Goal: Task Accomplishment & Management: Manage account settings

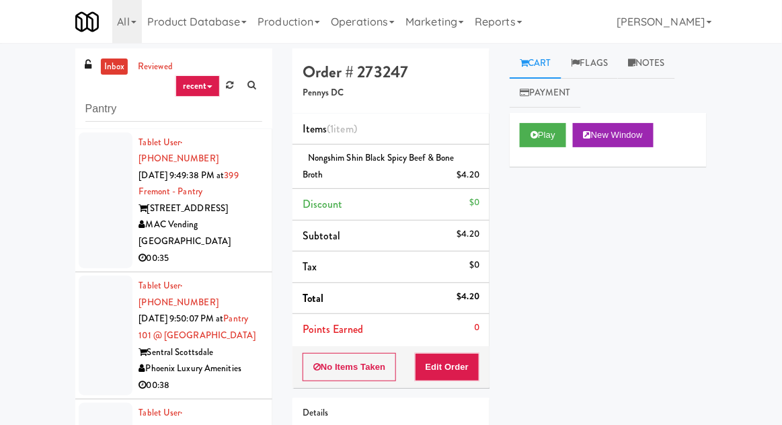
click at [109, 68] on link "inbox" at bounding box center [115, 66] width 28 height 17
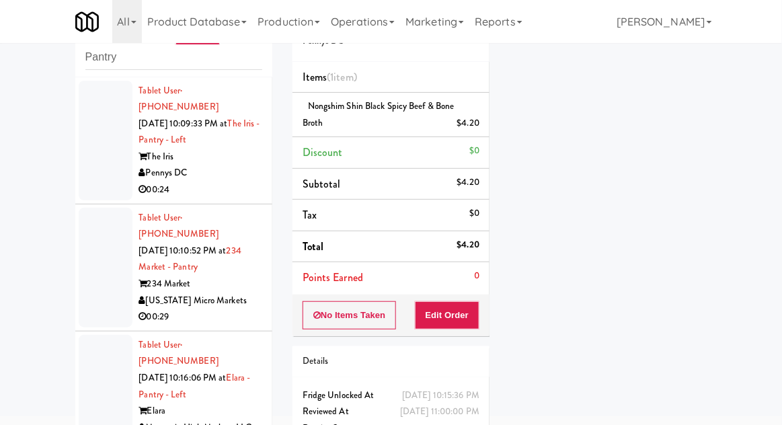
click at [93, 168] on div at bounding box center [106, 141] width 54 height 120
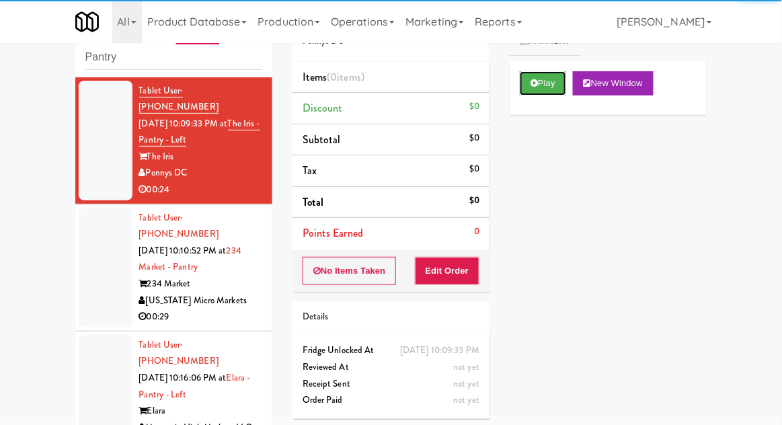
click at [549, 94] on button "Play" at bounding box center [543, 83] width 46 height 24
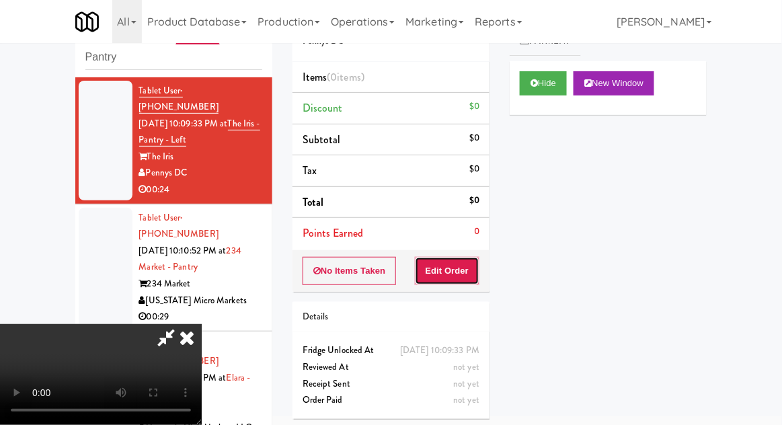
click at [468, 269] on button "Edit Order" at bounding box center [447, 271] width 65 height 28
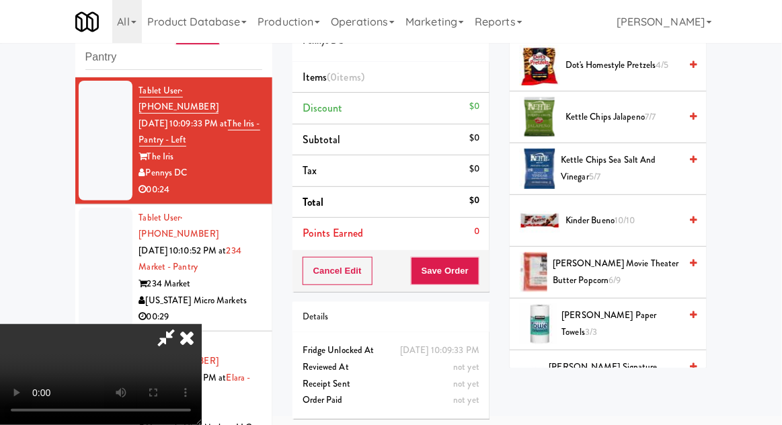
scroll to position [490, 0]
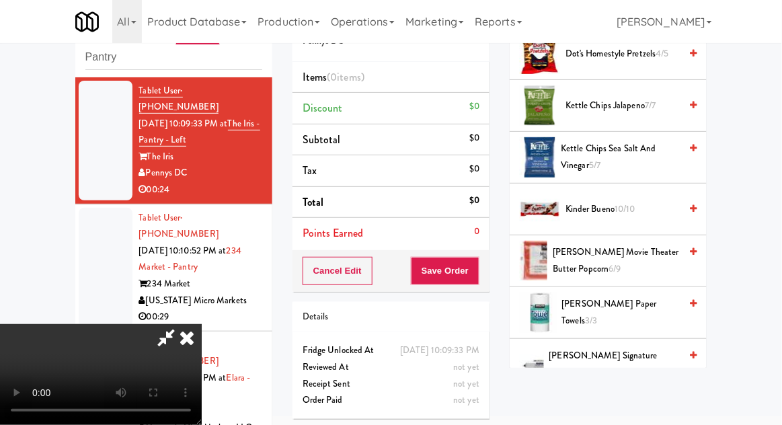
click at [652, 201] on span "Kinder Bueno 10/10" at bounding box center [622, 209] width 114 height 17
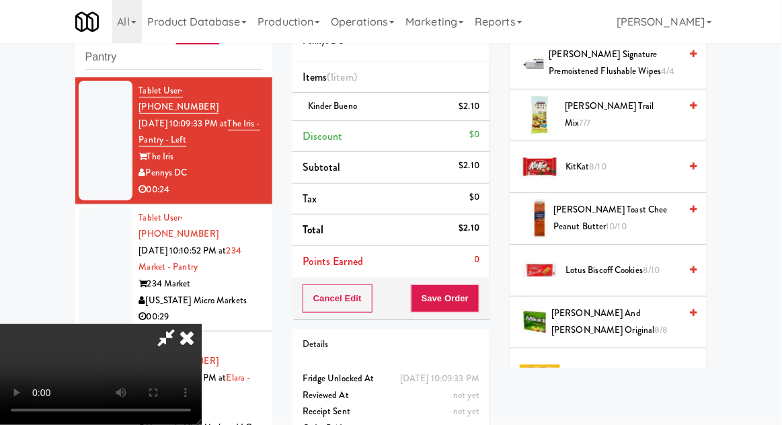
scroll to position [790, 0]
click at [649, 270] on span "8/10" at bounding box center [651, 270] width 17 height 13
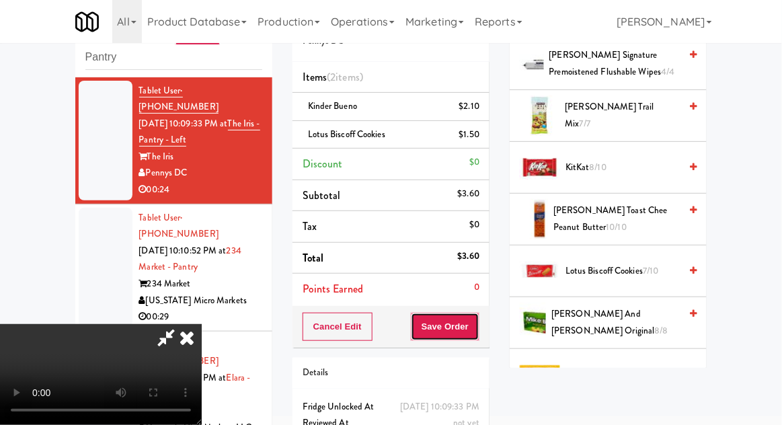
click at [477, 331] on button "Save Order" at bounding box center [445, 327] width 69 height 28
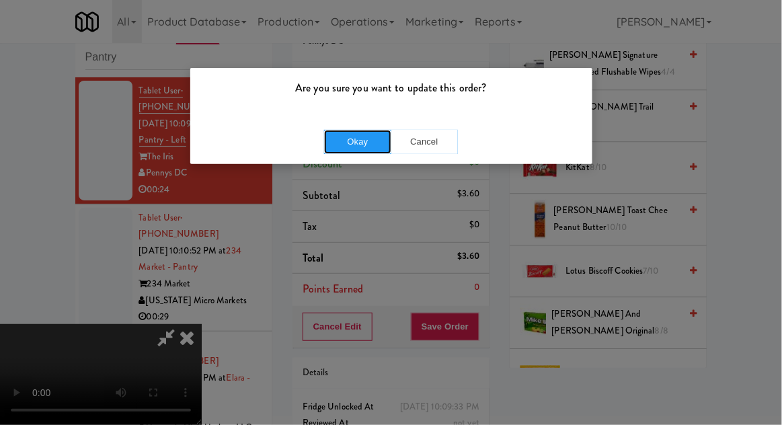
click at [340, 148] on button "Okay" at bounding box center [357, 142] width 67 height 24
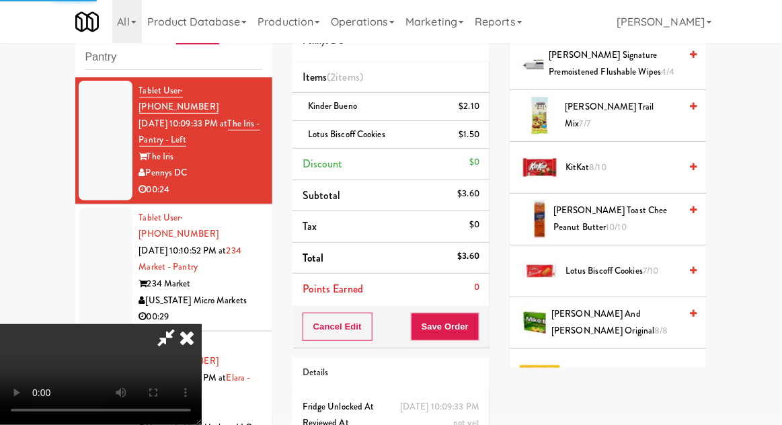
scroll to position [132, 0]
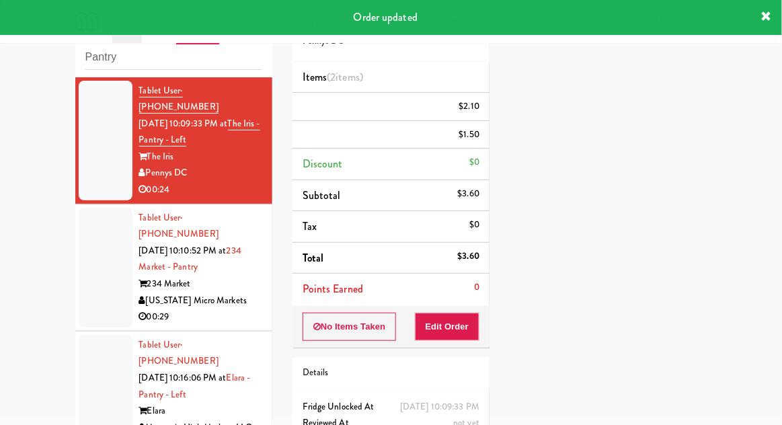
click at [84, 251] on div at bounding box center [106, 268] width 54 height 120
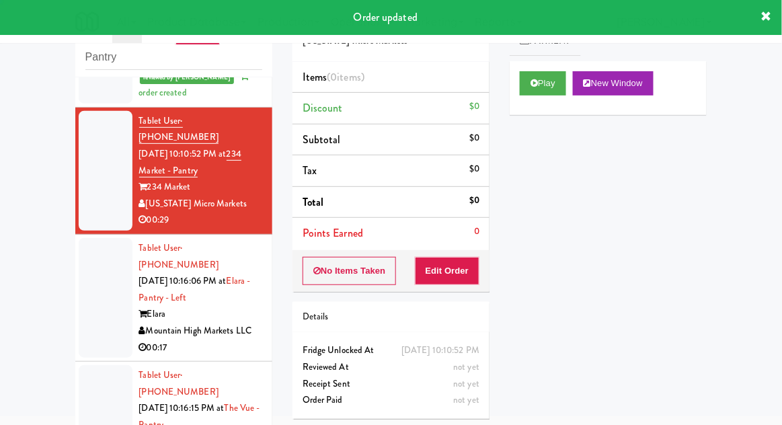
scroll to position [148, 0]
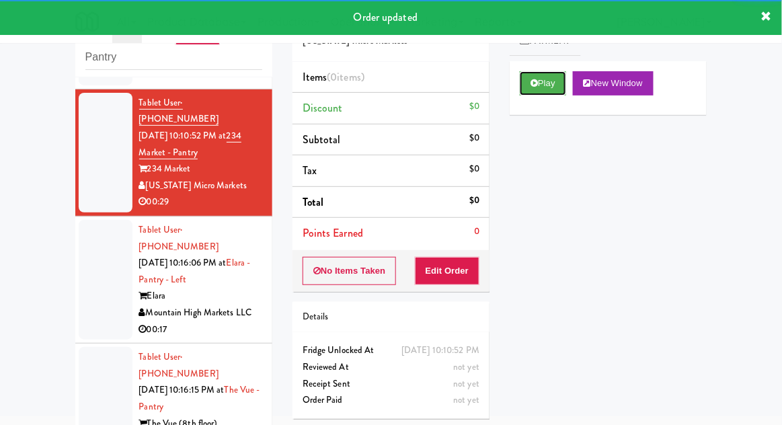
click at [560, 91] on button "Play" at bounding box center [543, 83] width 46 height 24
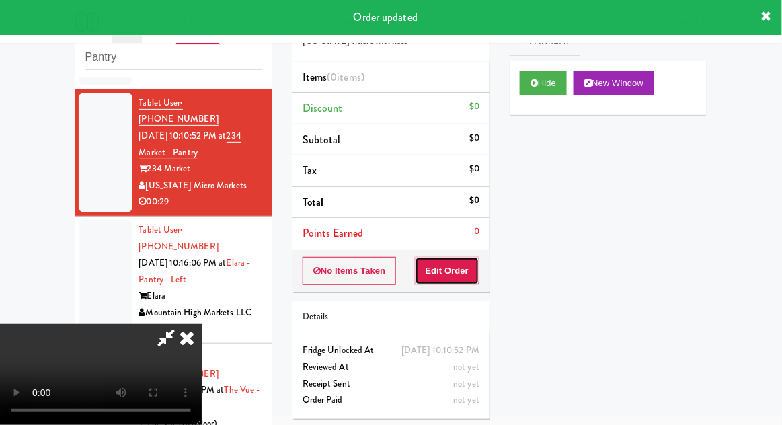
click at [455, 273] on button "Edit Order" at bounding box center [447, 271] width 65 height 28
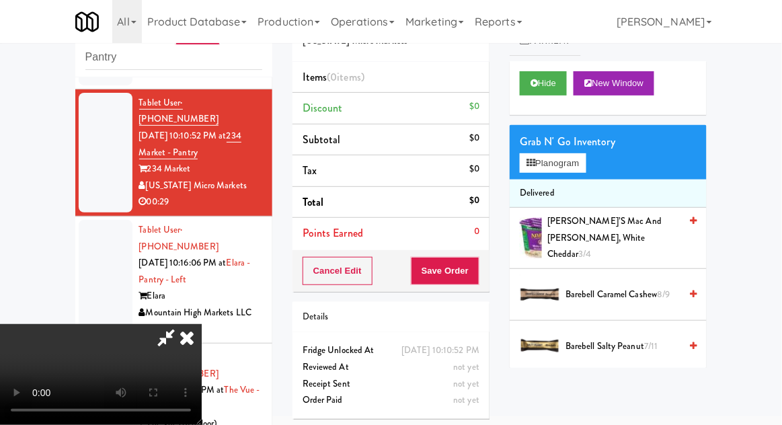
scroll to position [0, 0]
click at [579, 169] on button "Planogram" at bounding box center [553, 163] width 66 height 20
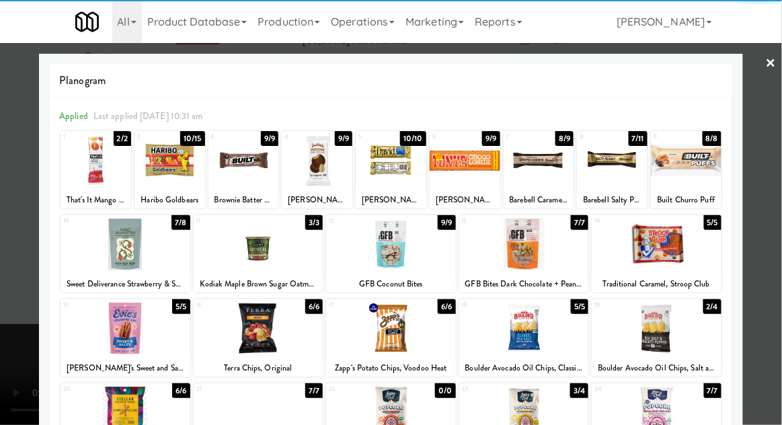
click at [610, 164] on div at bounding box center [612, 160] width 71 height 52
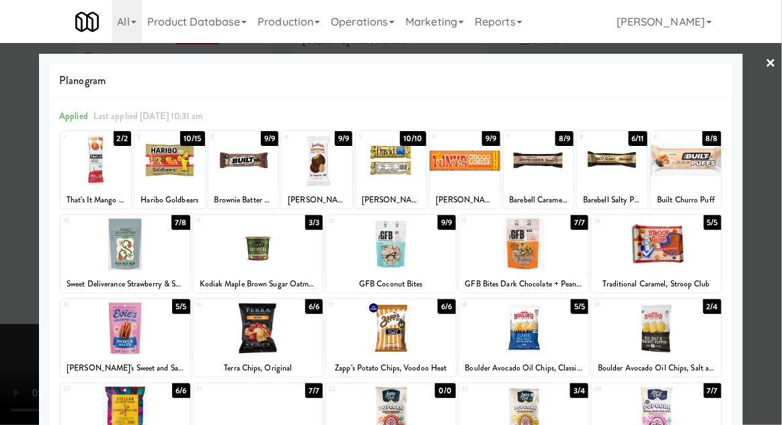
click at [770, 144] on div at bounding box center [391, 212] width 782 height 425
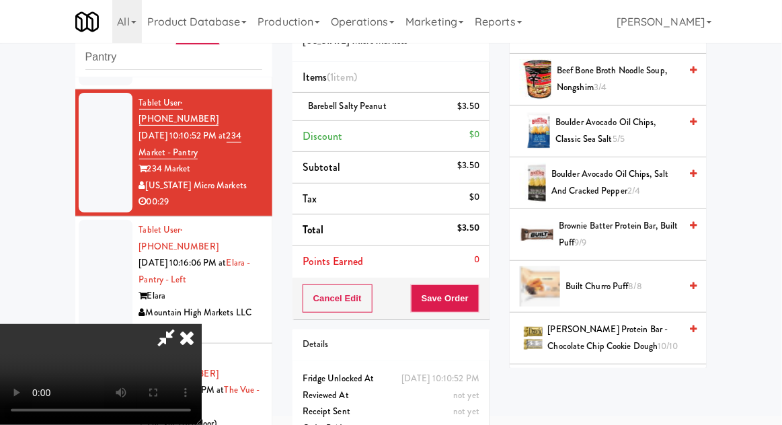
click at [624, 278] on span "Built Churro Puff 8/8" at bounding box center [622, 286] width 114 height 17
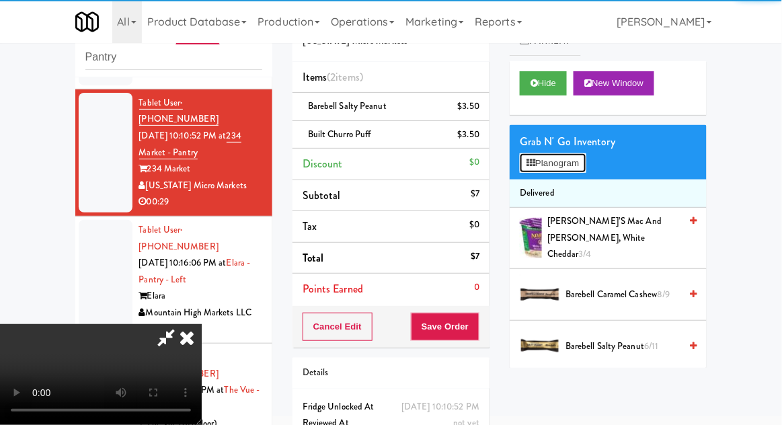
click at [585, 170] on button "Planogram" at bounding box center [553, 163] width 66 height 20
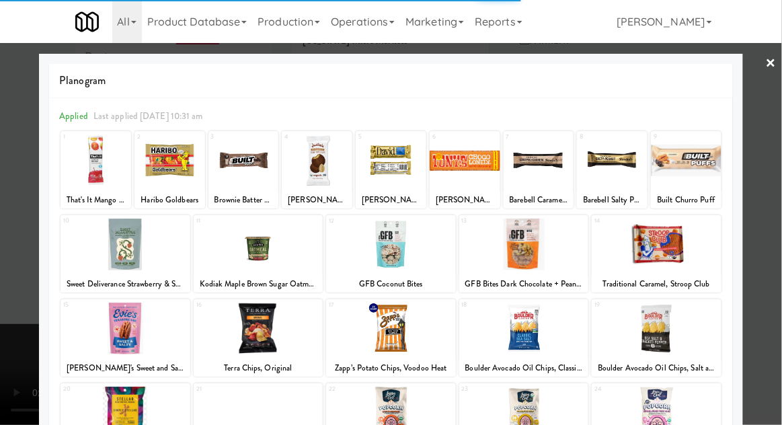
click at [764, 162] on div at bounding box center [391, 212] width 782 height 425
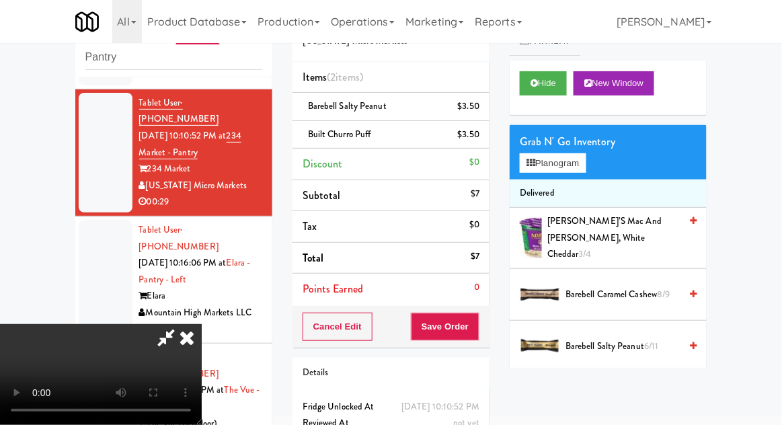
scroll to position [49, 0]
click at [470, 335] on button "Save Order" at bounding box center [445, 327] width 69 height 28
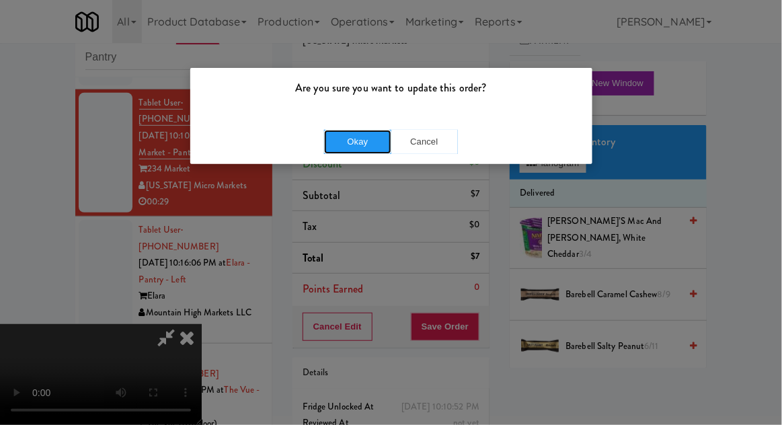
click at [360, 146] on button "Okay" at bounding box center [357, 142] width 67 height 24
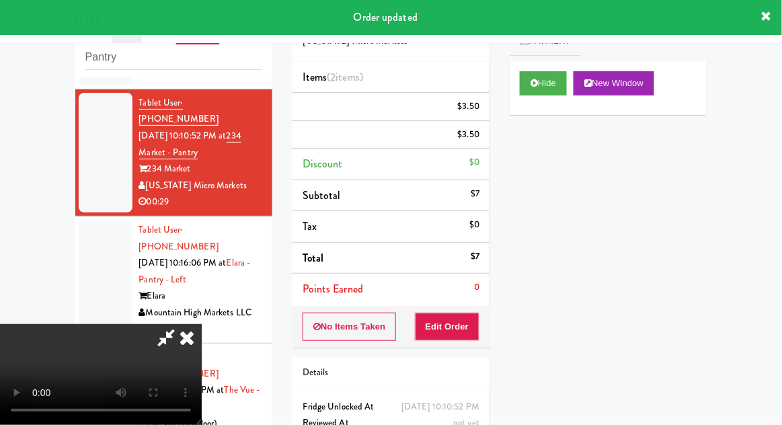
scroll to position [0, 0]
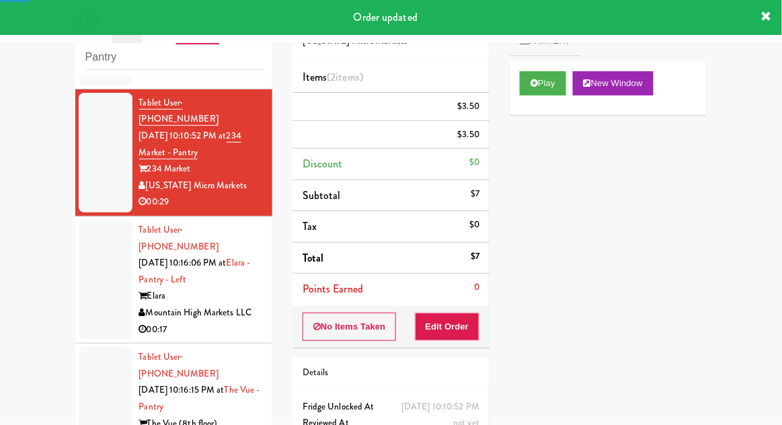
click at [79, 260] on div at bounding box center [106, 280] width 54 height 120
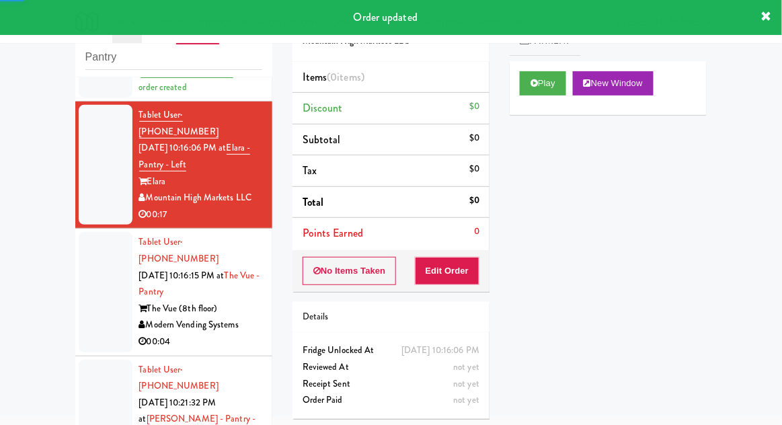
scroll to position [295, 0]
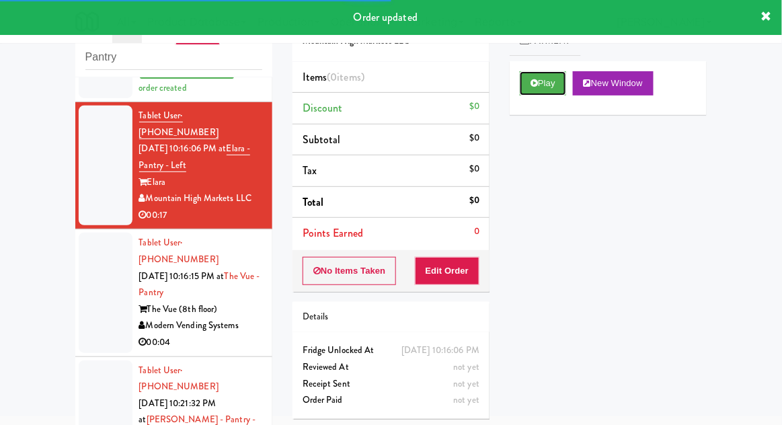
click at [556, 91] on button "Play" at bounding box center [543, 83] width 46 height 24
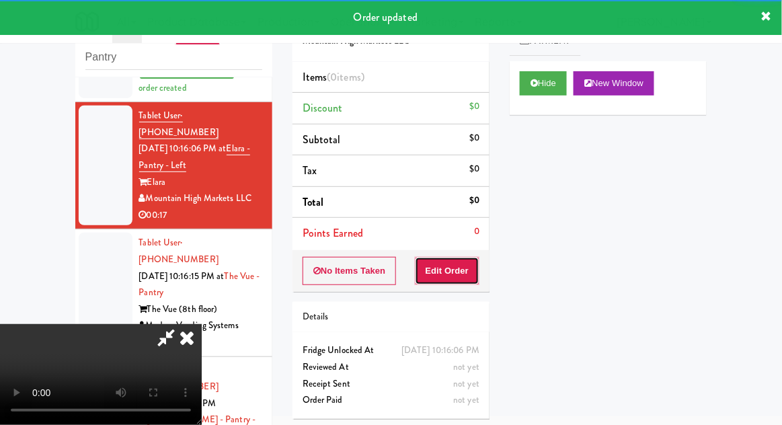
click at [448, 269] on button "Edit Order" at bounding box center [447, 271] width 65 height 28
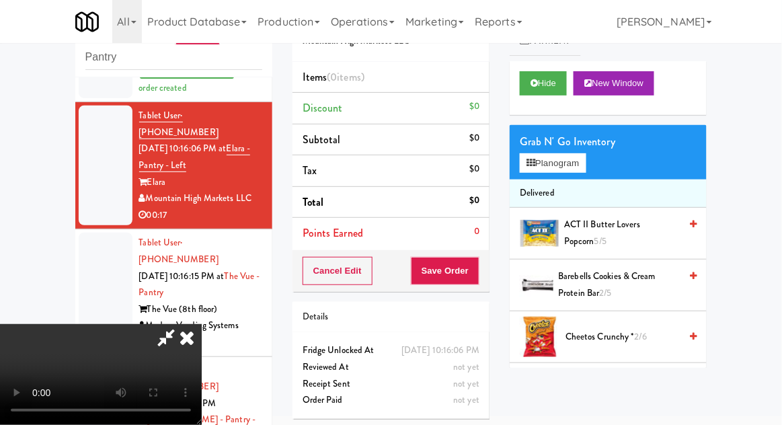
click at [579, 220] on span "ACT II Butter Lovers Popcorn 5/5" at bounding box center [622, 232] width 116 height 33
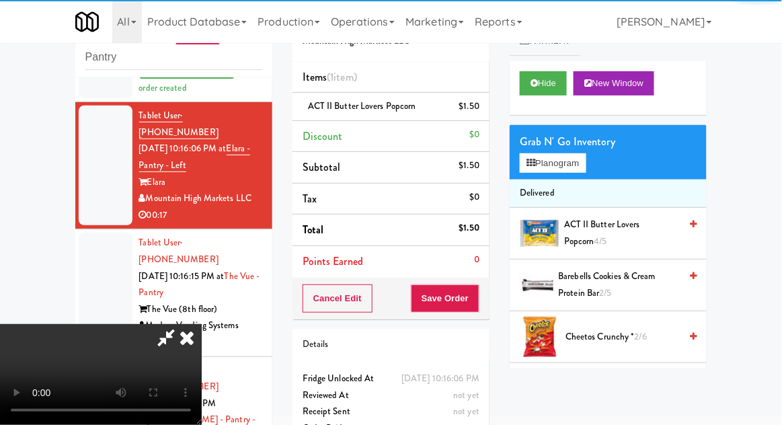
click at [472, 99] on div "$1.50" at bounding box center [469, 106] width 21 height 17
click at [474, 109] on link at bounding box center [478, 112] width 12 height 17
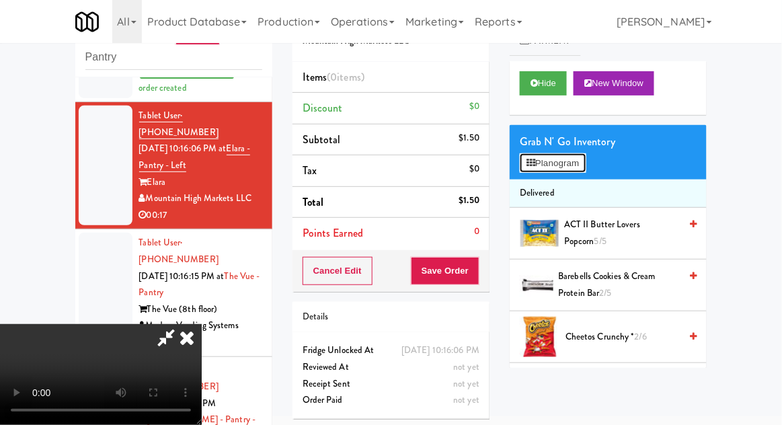
click at [569, 171] on button "Planogram" at bounding box center [553, 163] width 66 height 20
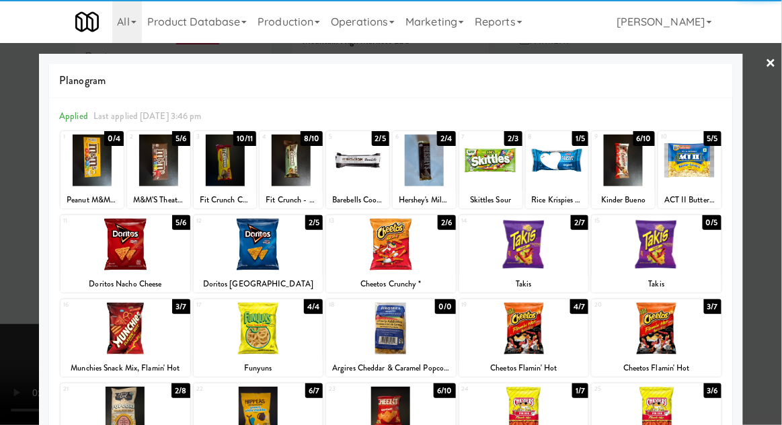
click at [124, 332] on div at bounding box center [125, 328] width 130 height 52
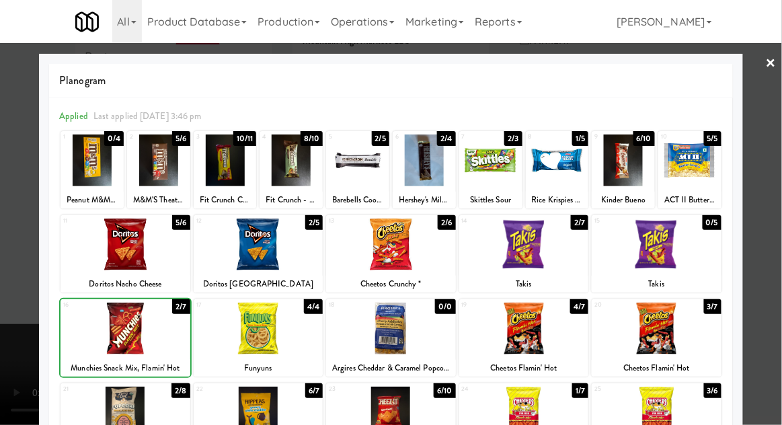
click at [755, 167] on div at bounding box center [391, 212] width 782 height 425
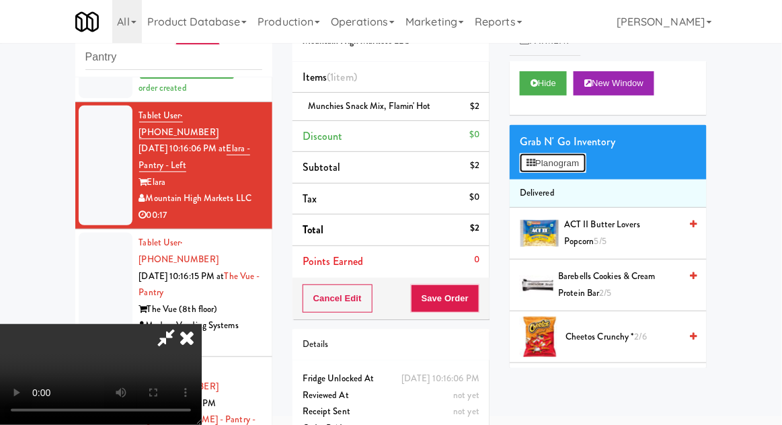
click at [569, 171] on button "Planogram" at bounding box center [553, 163] width 66 height 20
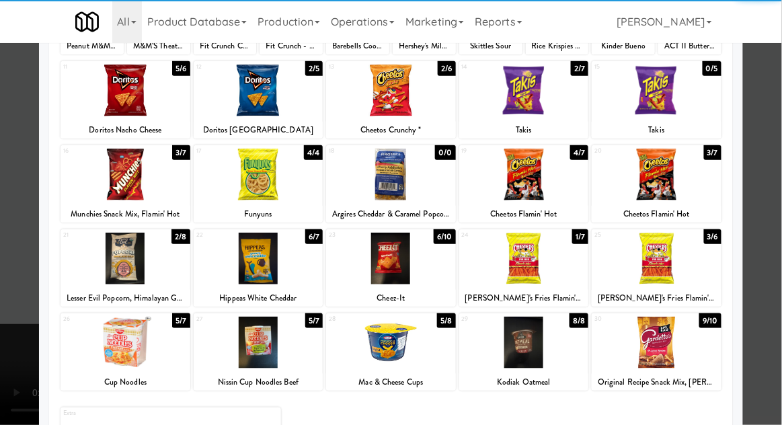
scroll to position [170, 0]
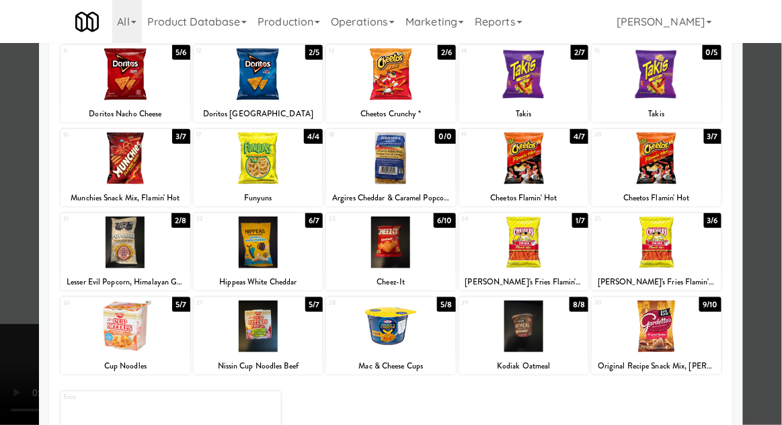
click at [380, 241] on div at bounding box center [391, 242] width 130 height 52
click at [772, 129] on div at bounding box center [391, 212] width 782 height 425
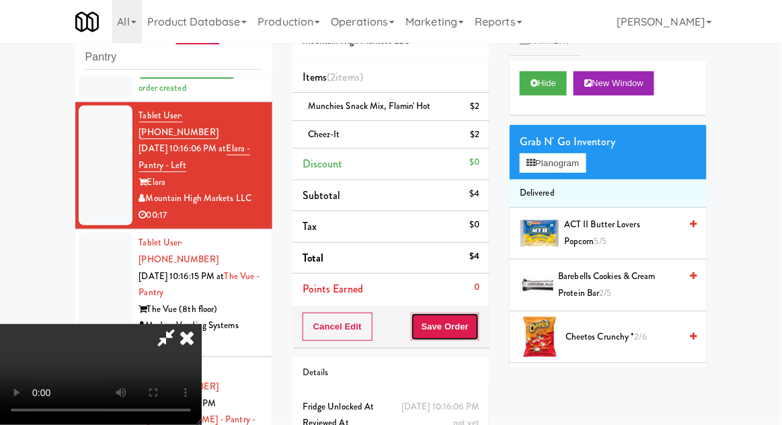
click at [477, 324] on button "Save Order" at bounding box center [445, 327] width 69 height 28
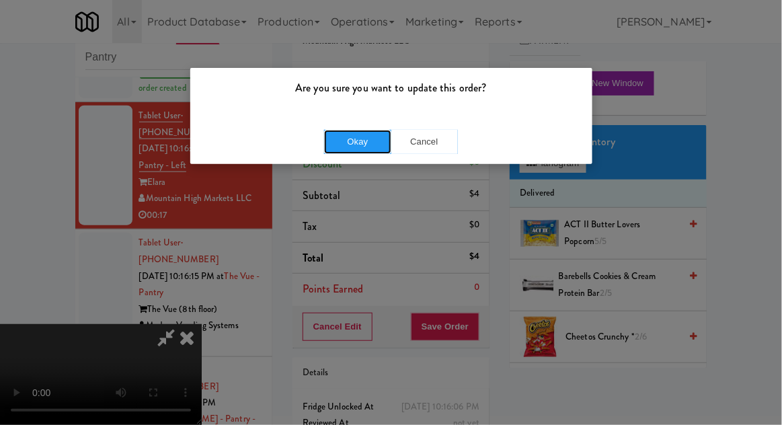
click at [347, 142] on button "Okay" at bounding box center [357, 142] width 67 height 24
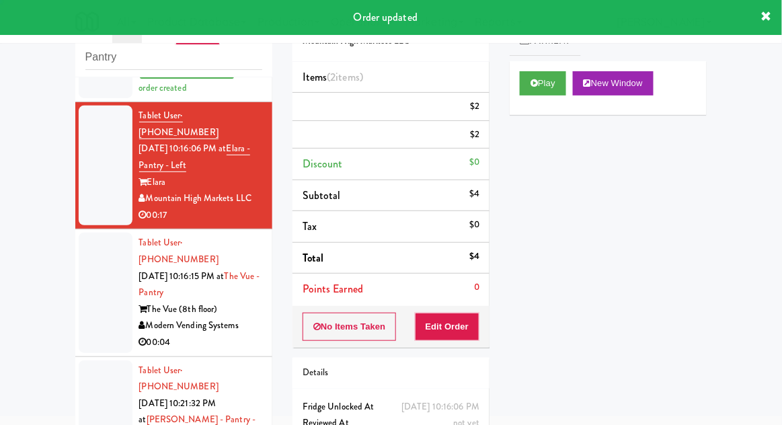
click at [81, 244] on div at bounding box center [106, 293] width 54 height 120
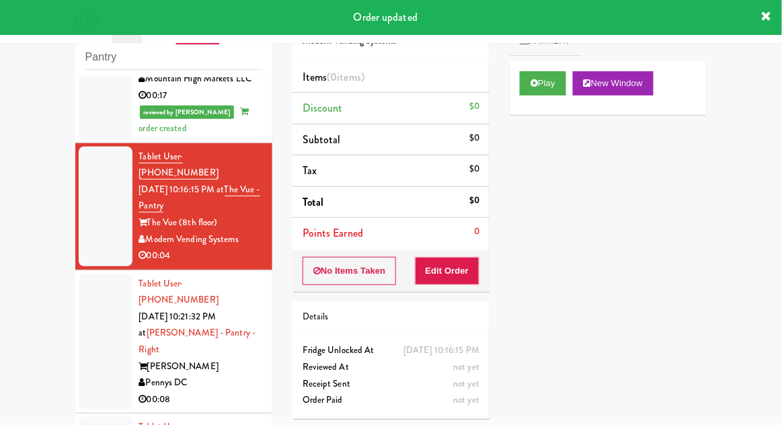
scroll to position [421, 0]
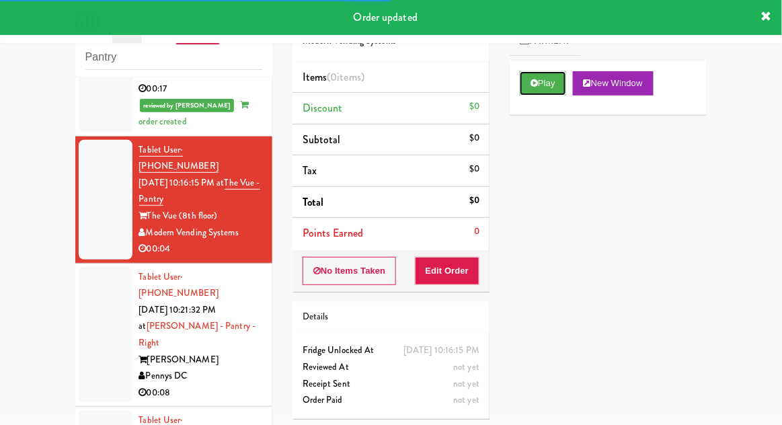
click at [541, 94] on button "Play" at bounding box center [543, 83] width 46 height 24
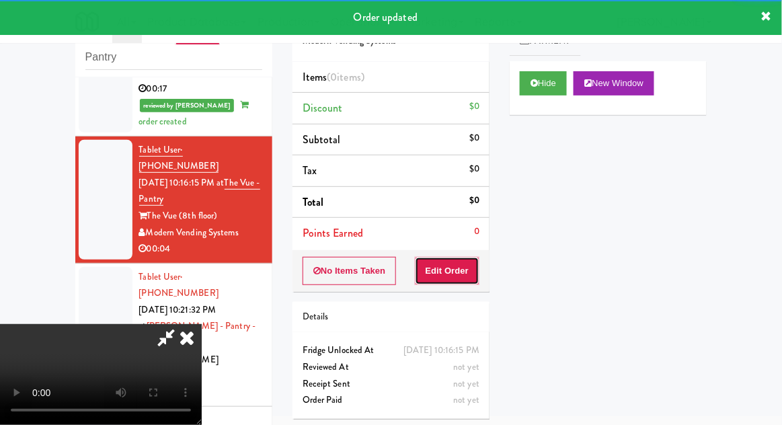
click at [457, 276] on button "Edit Order" at bounding box center [447, 271] width 65 height 28
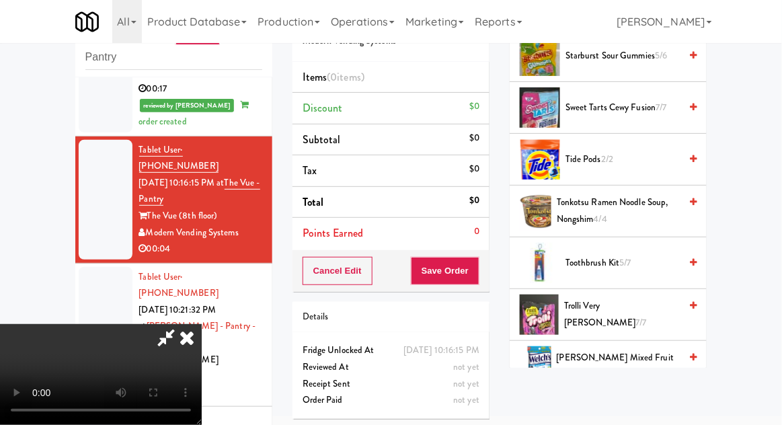
scroll to position [1317, 0]
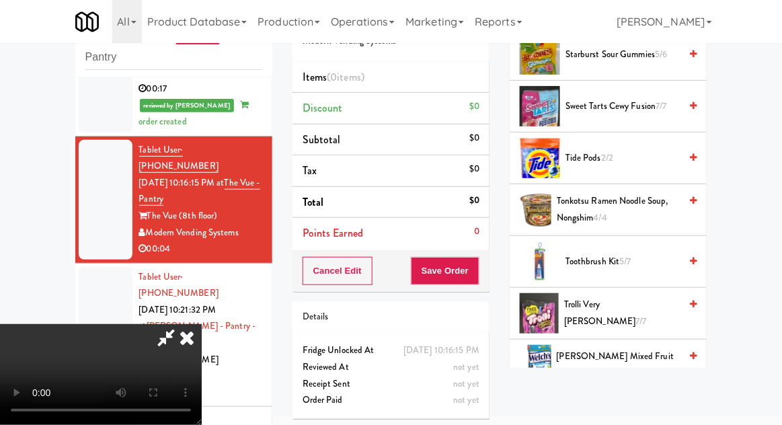
click at [635, 348] on span "[PERSON_NAME] Mixed Fruit Snacks 10/10" at bounding box center [618, 364] width 124 height 33
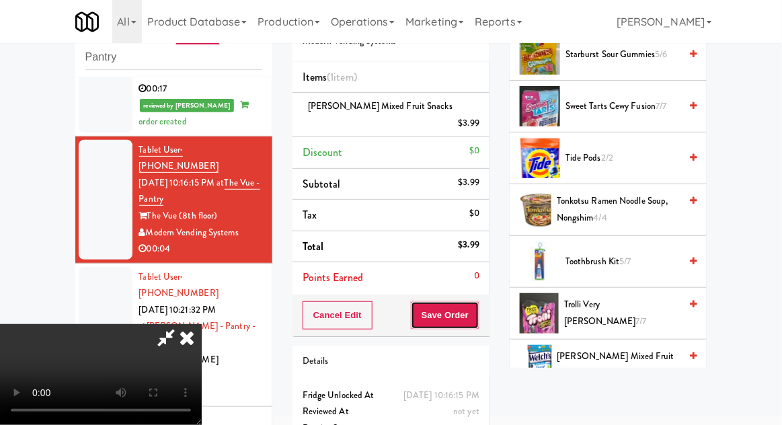
click at [477, 302] on button "Save Order" at bounding box center [445, 315] width 69 height 28
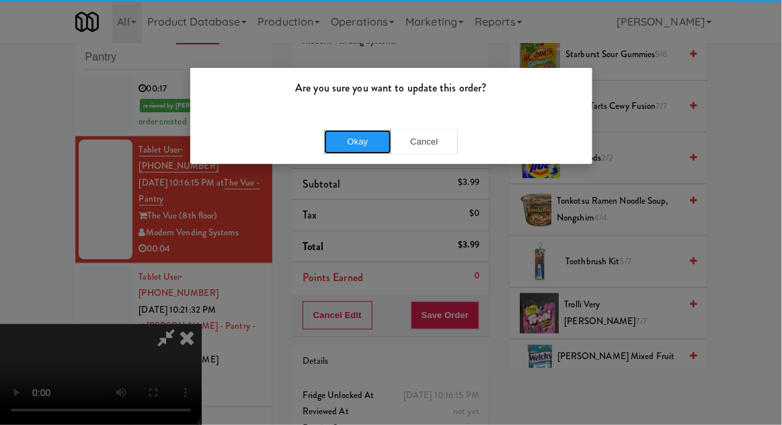
click at [326, 131] on button "Okay" at bounding box center [357, 142] width 67 height 24
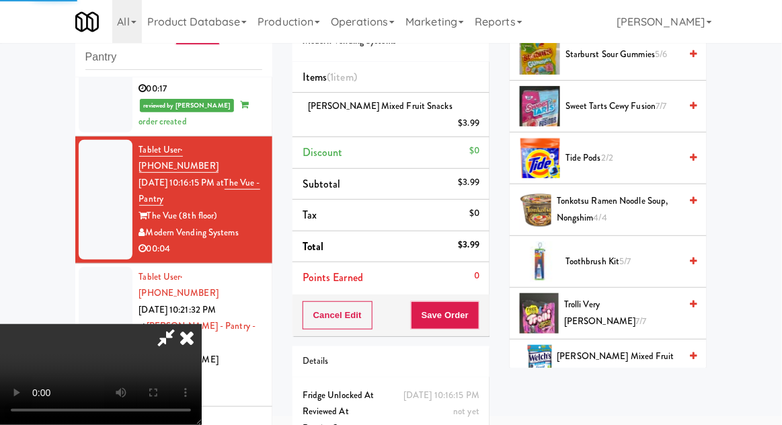
scroll to position [132, 0]
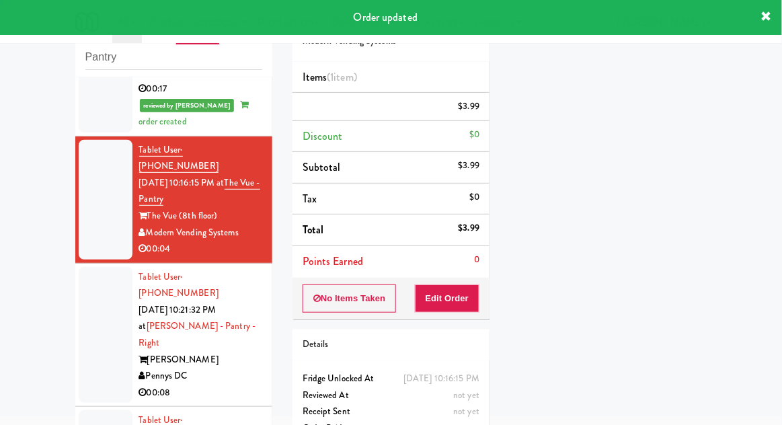
click at [95, 267] on div at bounding box center [106, 335] width 54 height 136
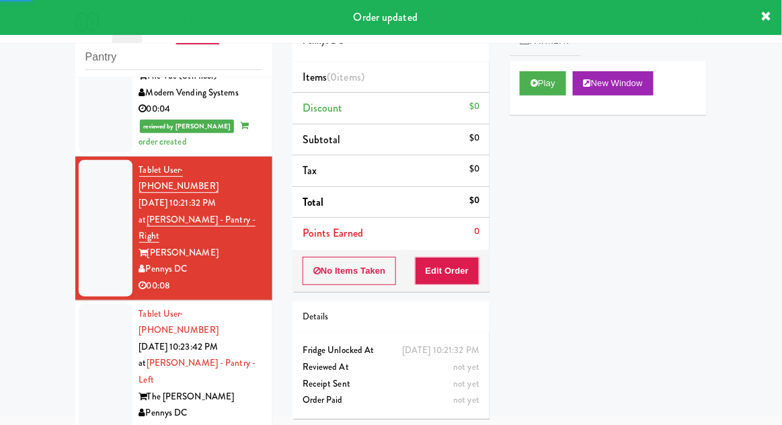
scroll to position [563, 0]
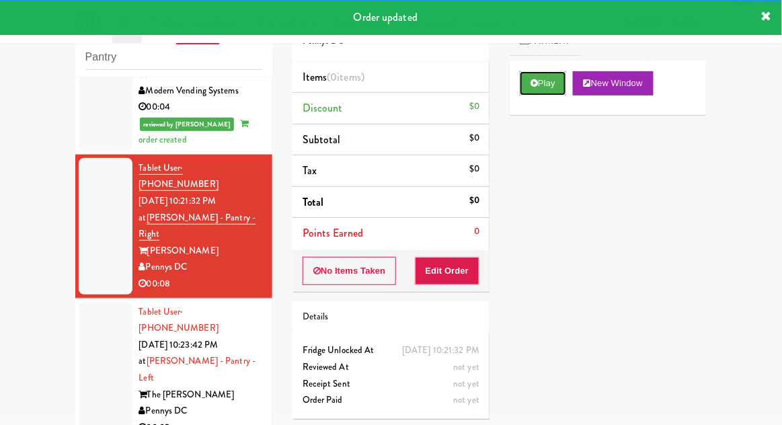
click at [559, 87] on button "Play" at bounding box center [543, 83] width 46 height 24
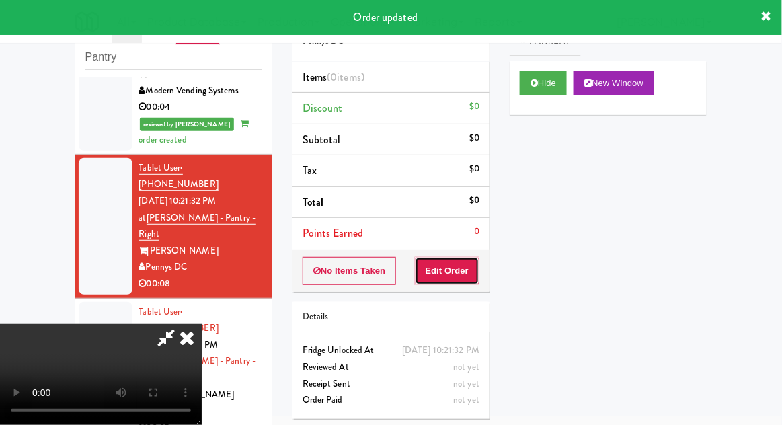
click at [461, 271] on button "Edit Order" at bounding box center [447, 271] width 65 height 28
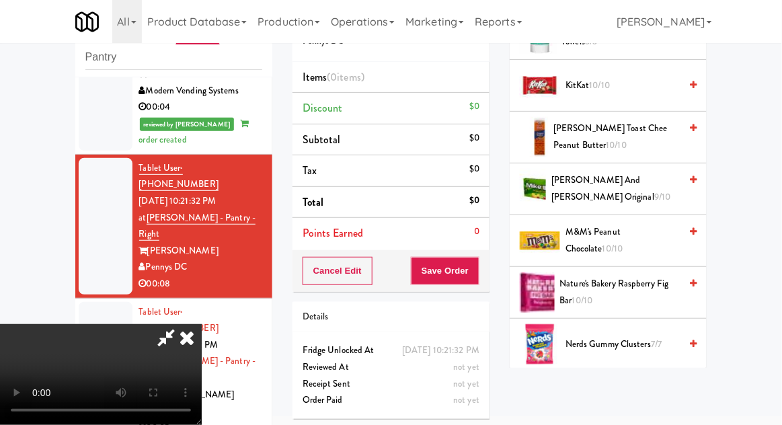
scroll to position [665, 0]
click at [654, 233] on span "M&M's Peanut Chocolate 10/10" at bounding box center [622, 240] width 114 height 33
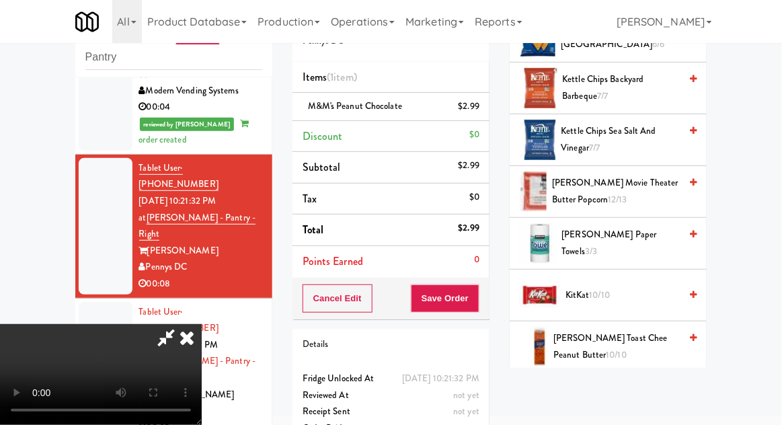
scroll to position [455, 0]
click at [636, 289] on span "KitKat 10/10" at bounding box center [622, 296] width 114 height 17
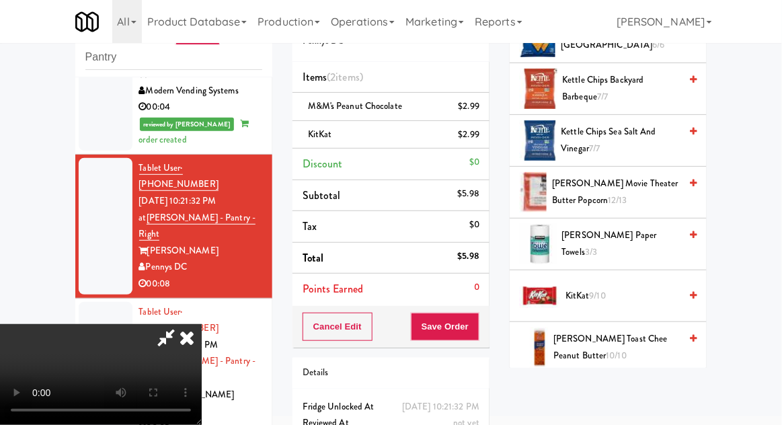
scroll to position [49, 0]
click at [470, 337] on button "Save Order" at bounding box center [445, 327] width 69 height 28
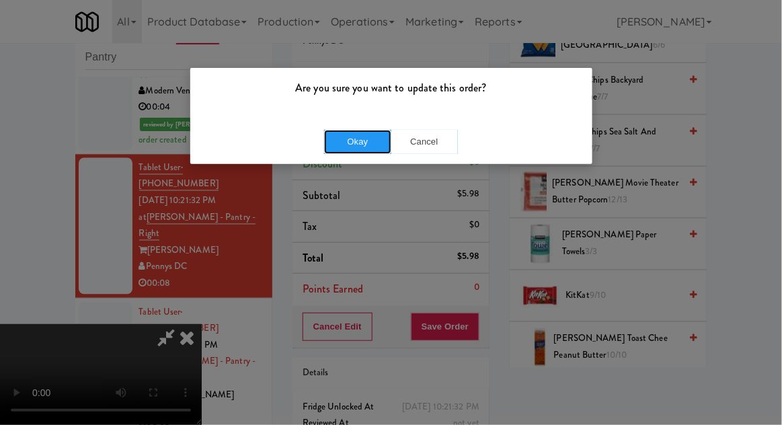
click at [343, 137] on button "Okay" at bounding box center [357, 142] width 67 height 24
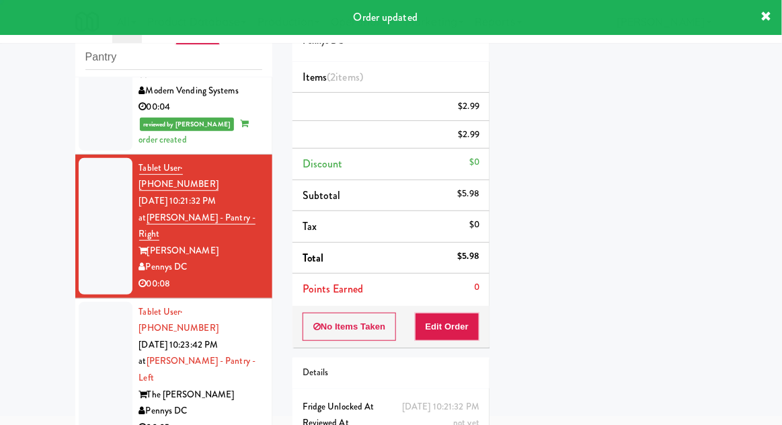
scroll to position [0, 0]
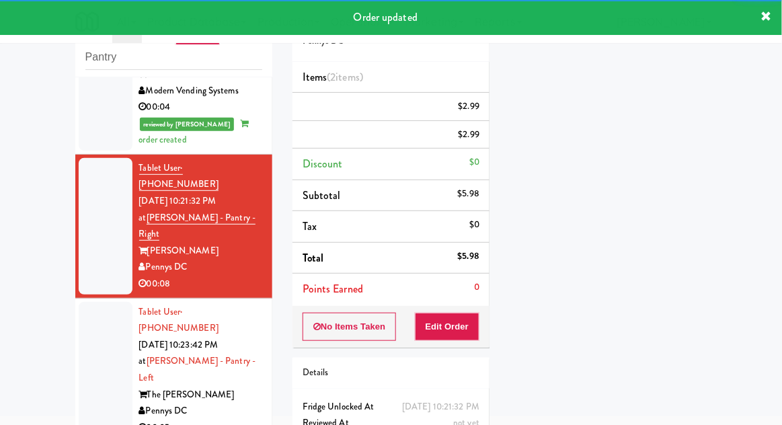
click at [78, 298] on li "Tablet User · (650) 504-9962 [DATE] 10:23:42 PM at [PERSON_NAME][GEOGRAPHIC_DAT…" at bounding box center [173, 370] width 197 height 144
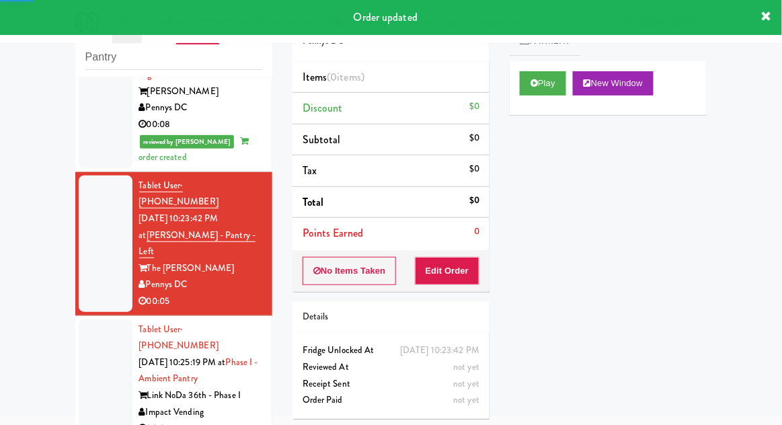
scroll to position [723, 0]
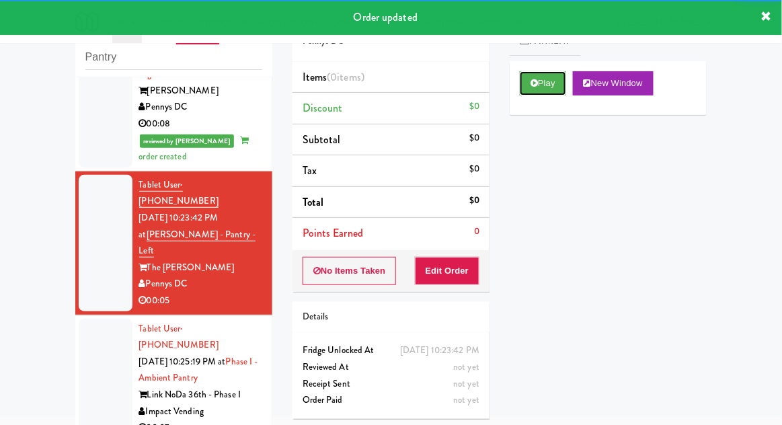
click at [555, 94] on button "Play" at bounding box center [543, 83] width 46 height 24
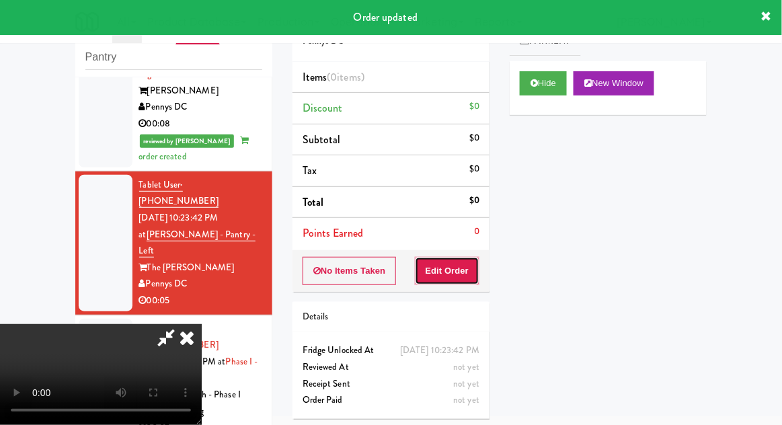
click at [475, 263] on button "Edit Order" at bounding box center [447, 271] width 65 height 28
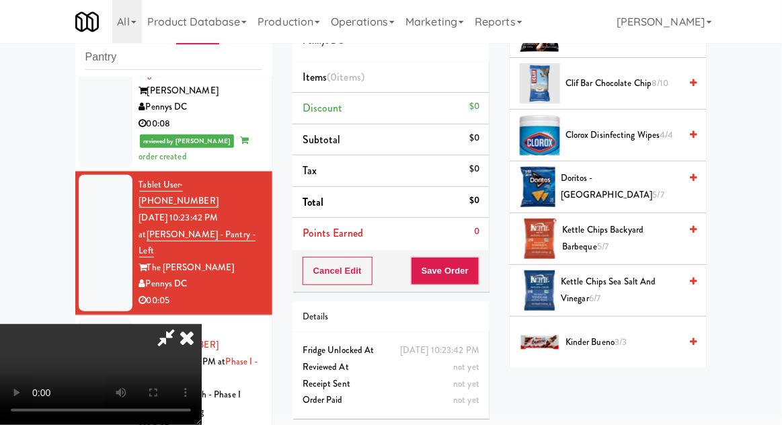
scroll to position [0, 0]
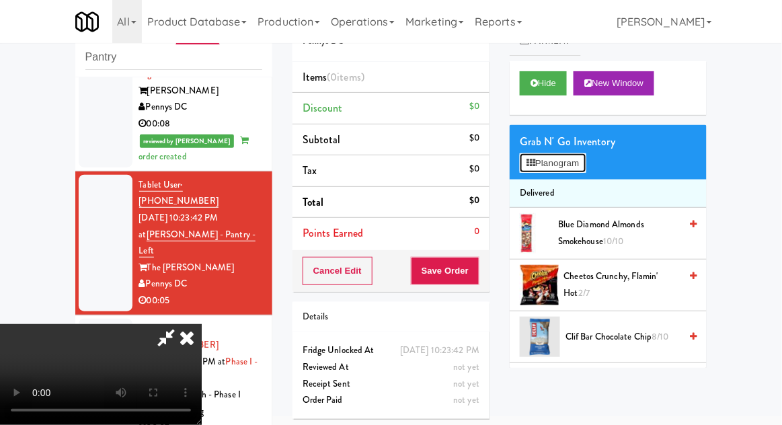
click at [573, 153] on button "Planogram" at bounding box center [553, 163] width 66 height 20
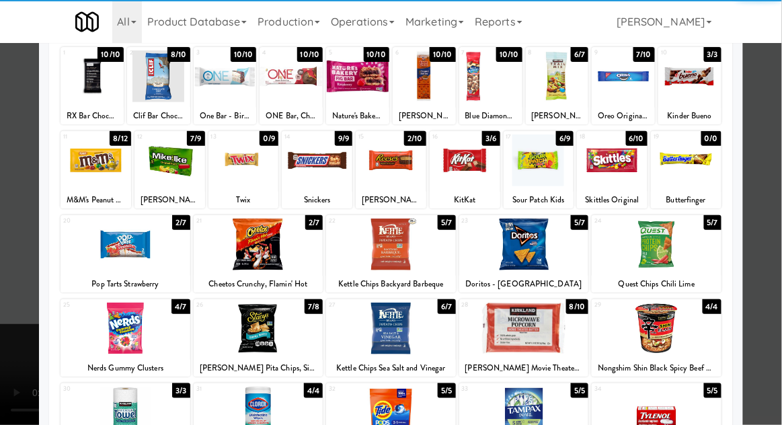
scroll to position [85, 0]
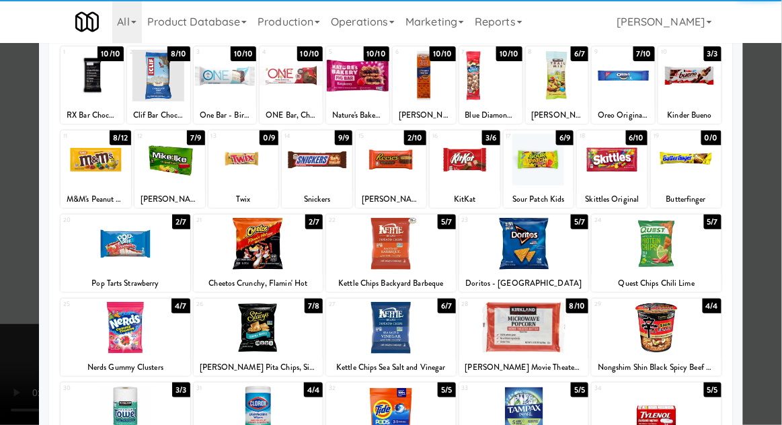
click at [696, 335] on div at bounding box center [656, 328] width 130 height 52
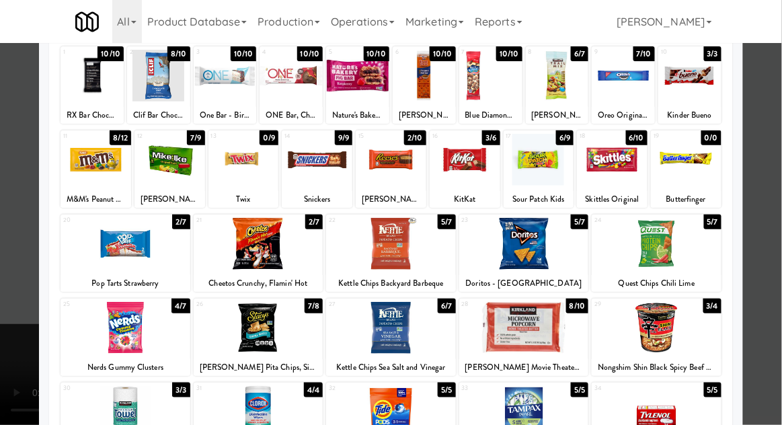
click at [767, 290] on div at bounding box center [391, 212] width 782 height 425
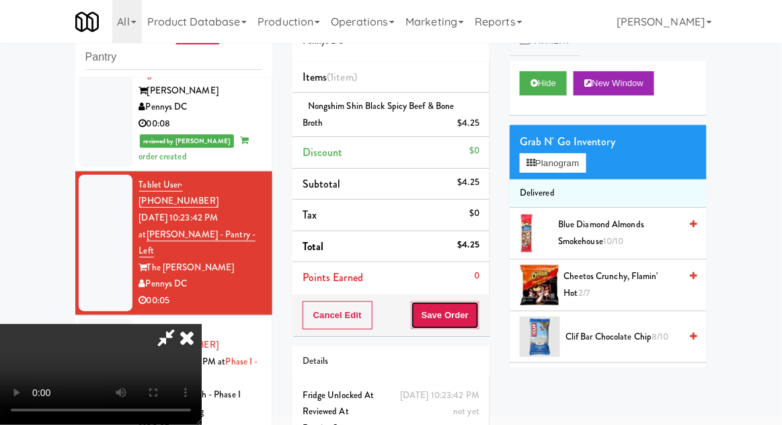
click at [476, 313] on button "Save Order" at bounding box center [445, 315] width 69 height 28
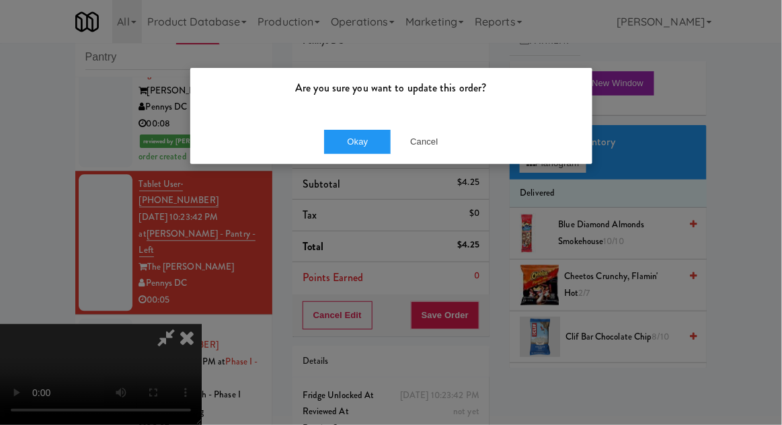
click at [340, 162] on div "Okay Cancel" at bounding box center [391, 141] width 402 height 45
click at [344, 162] on div "Okay Cancel" at bounding box center [391, 141] width 402 height 45
click at [347, 149] on button "Okay" at bounding box center [357, 142] width 67 height 24
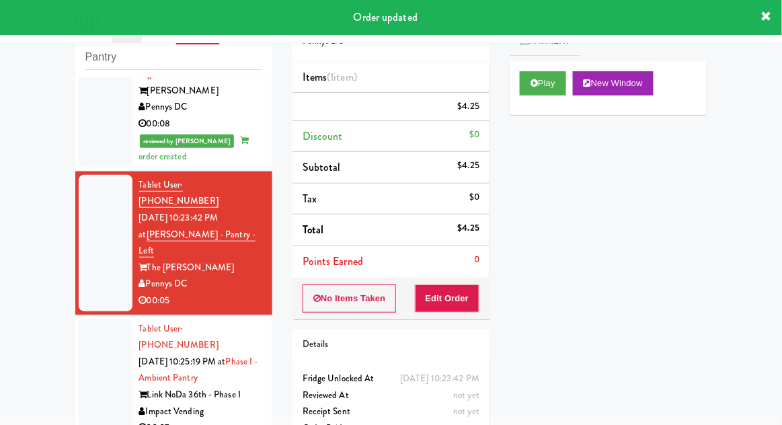
click at [105, 319] on div at bounding box center [106, 379] width 54 height 120
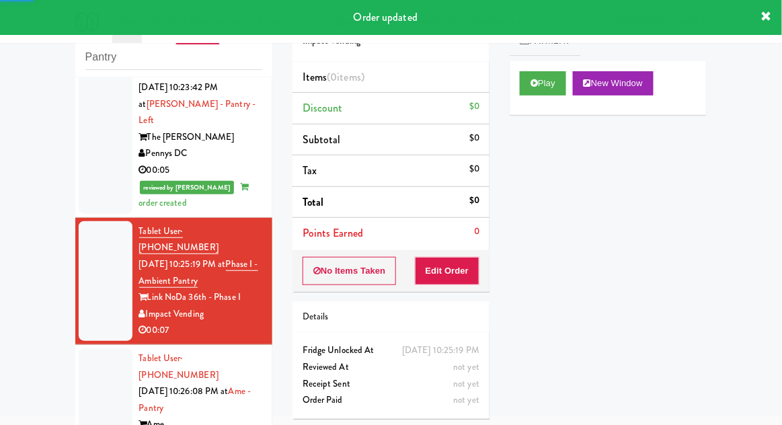
scroll to position [853, 0]
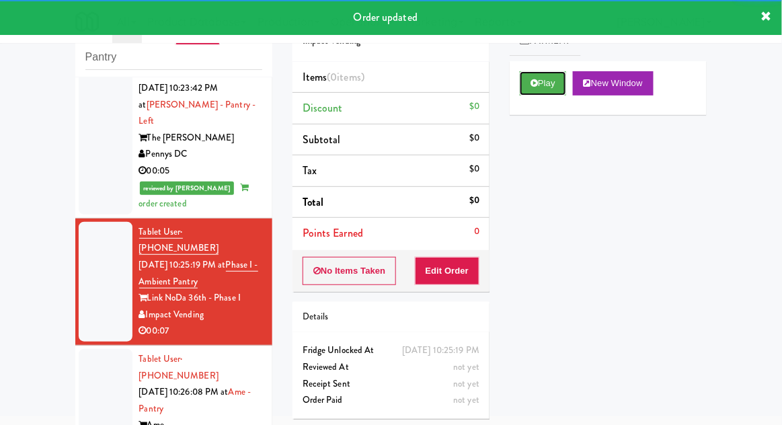
click at [556, 91] on button "Play" at bounding box center [543, 83] width 46 height 24
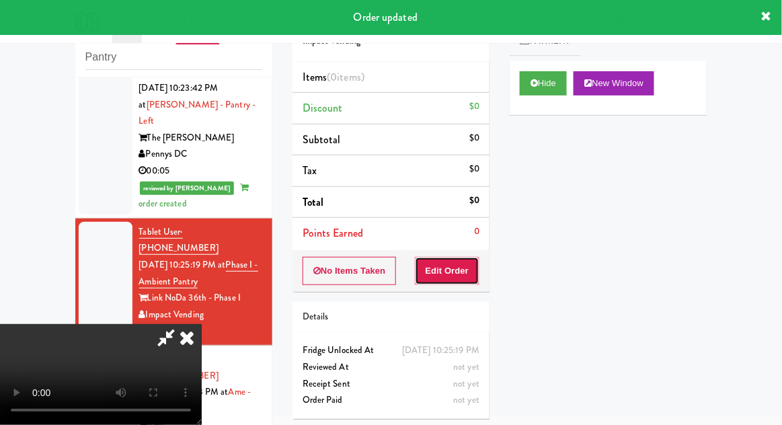
click at [459, 264] on button "Edit Order" at bounding box center [447, 271] width 65 height 28
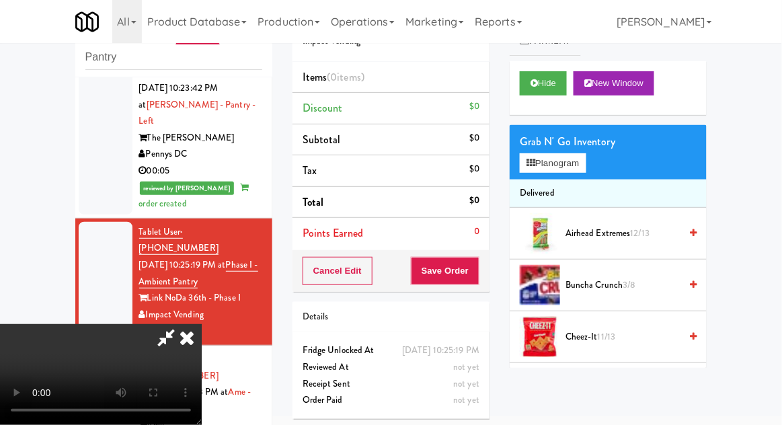
scroll to position [0, 0]
click at [632, 282] on span "3/8" at bounding box center [628, 284] width 13 height 13
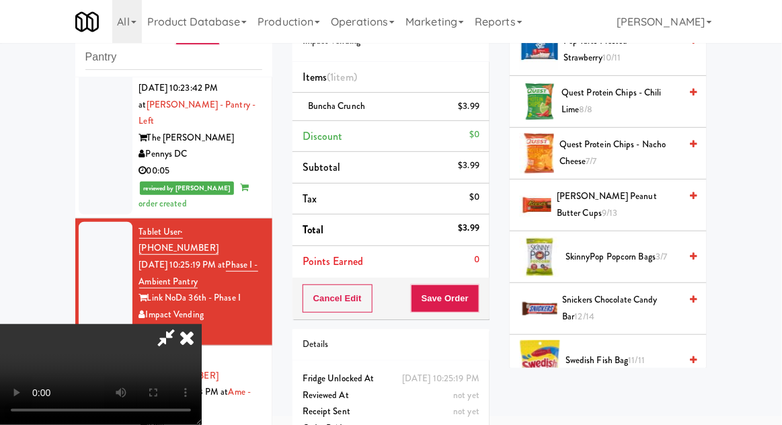
scroll to position [959, 0]
click at [659, 259] on span "SkinnyPop Popcorn Bags 3/7" at bounding box center [622, 257] width 114 height 17
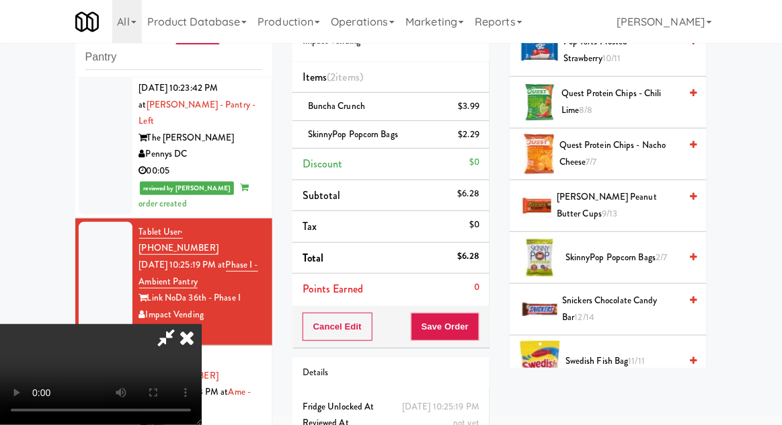
scroll to position [49, 0]
click at [477, 319] on button "Save Order" at bounding box center [445, 327] width 69 height 28
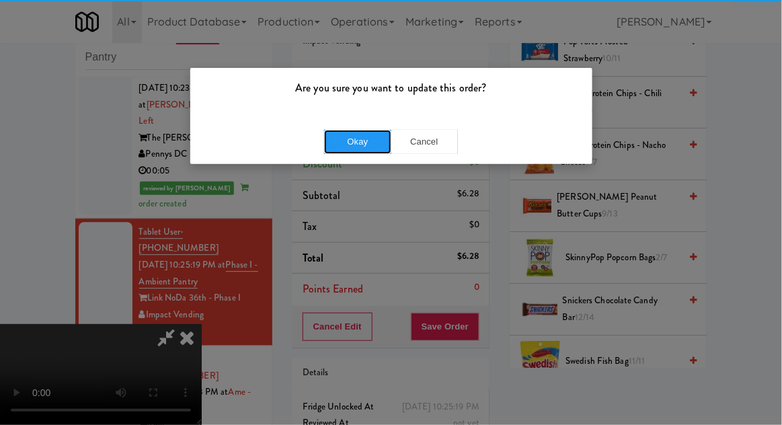
click at [348, 130] on button "Okay" at bounding box center [357, 142] width 67 height 24
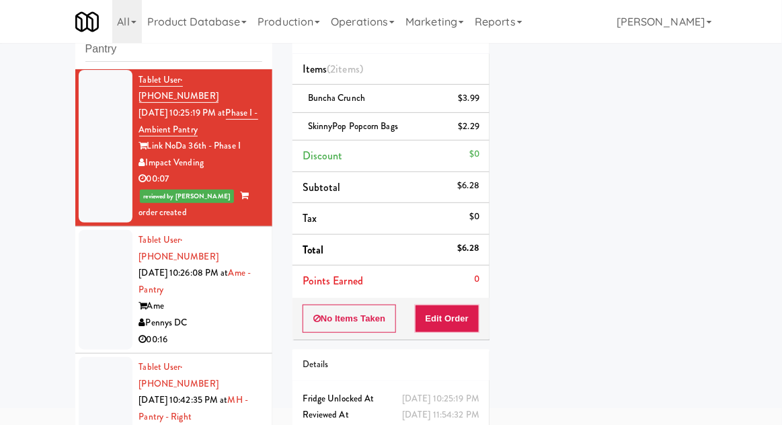
scroll to position [998, 0]
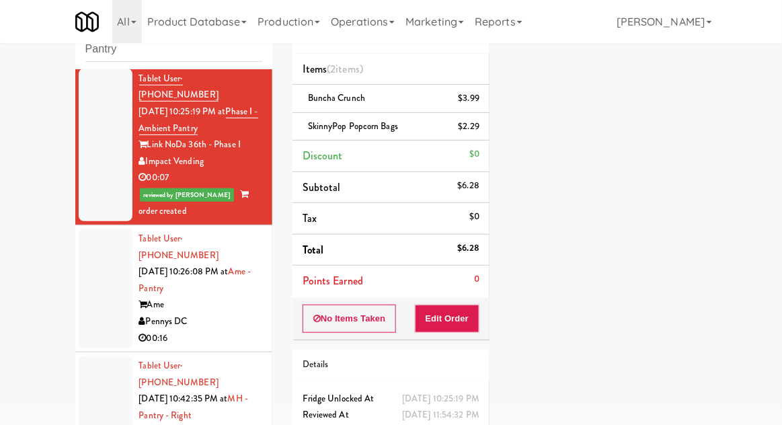
click at [91, 229] on div at bounding box center [106, 289] width 54 height 120
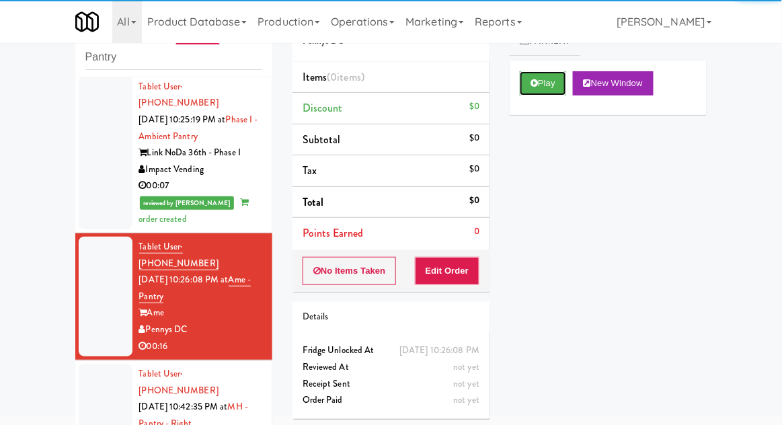
click at [546, 79] on button "Play" at bounding box center [543, 83] width 46 height 24
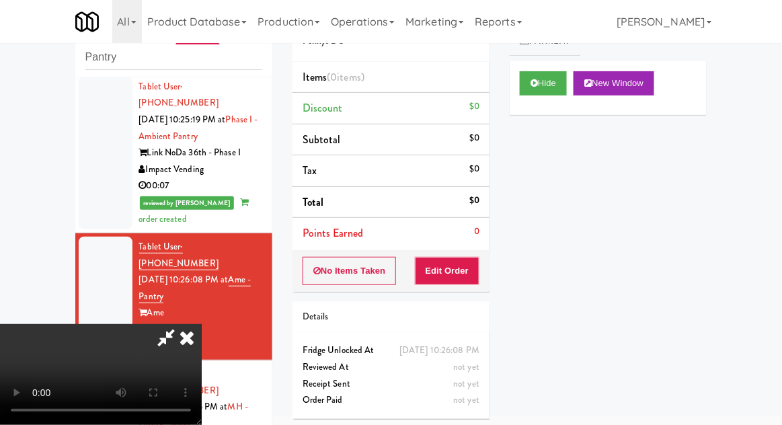
click at [454, 296] on div "Order # 164226 Pennys DC Items (0 items ) Discount $0 Subtotal $0 Tax $0 Total …" at bounding box center [390, 213] width 217 height 432
click at [465, 281] on button "Edit Order" at bounding box center [447, 271] width 65 height 28
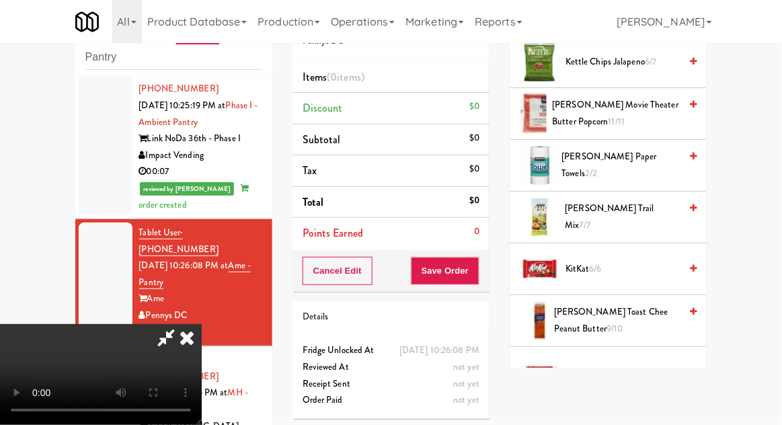
scroll to position [485, 0]
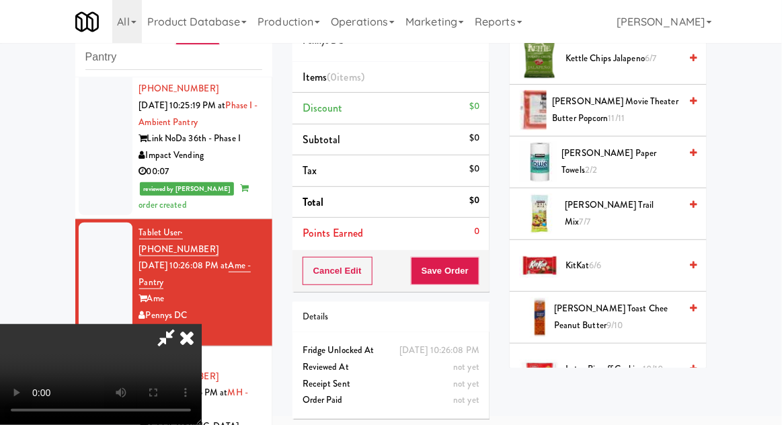
click at [630, 263] on span "KitKat 6/6" at bounding box center [622, 265] width 114 height 17
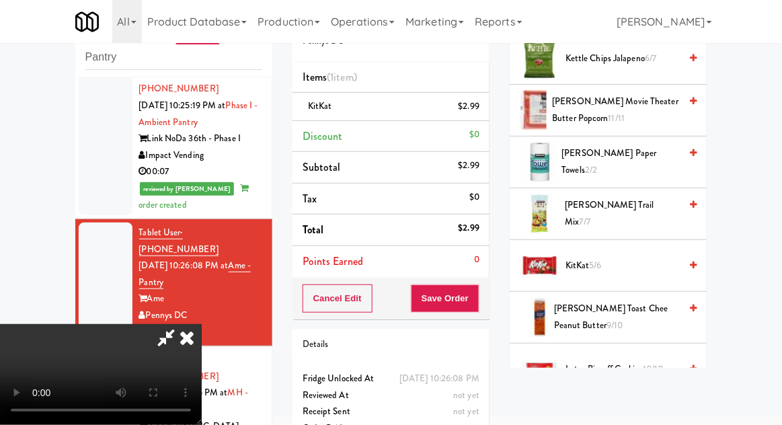
scroll to position [49, 0]
click at [476, 307] on button "Save Order" at bounding box center [445, 298] width 69 height 28
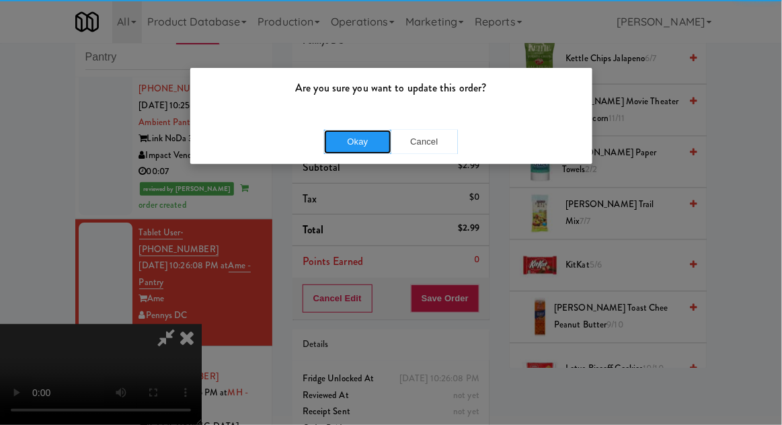
click at [339, 144] on button "Okay" at bounding box center [357, 142] width 67 height 24
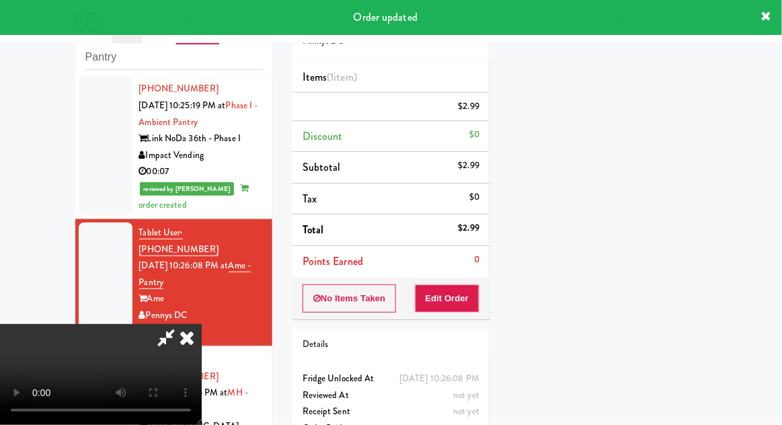
scroll to position [0, 0]
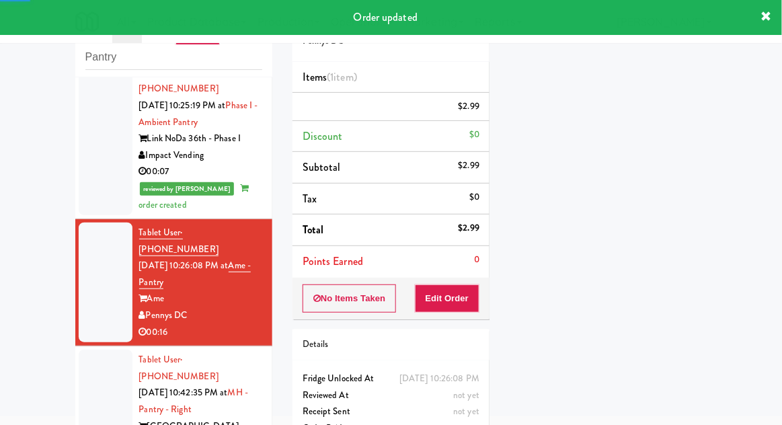
click at [92, 349] on div at bounding box center [106, 409] width 54 height 120
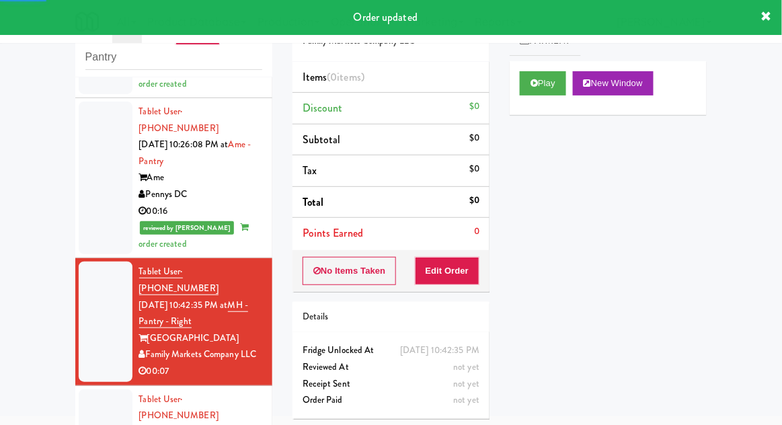
scroll to position [1134, 0]
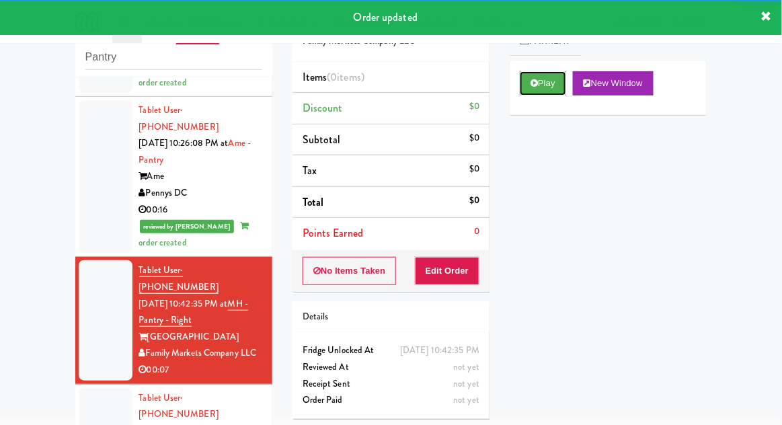
click at [562, 91] on button "Play" at bounding box center [543, 83] width 46 height 24
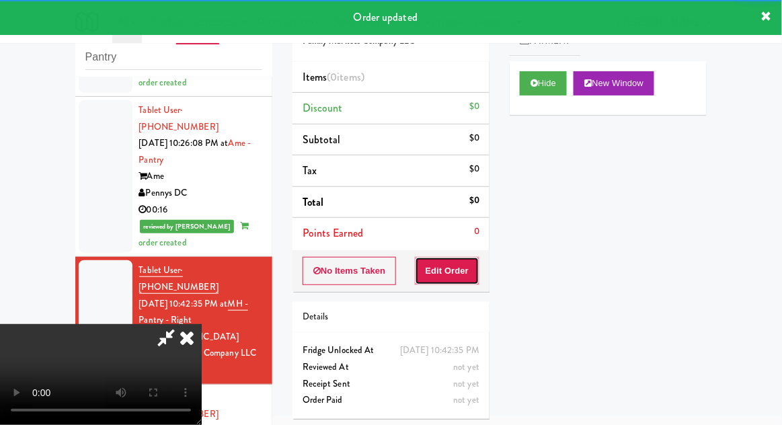
click at [462, 265] on button "Edit Order" at bounding box center [447, 271] width 65 height 28
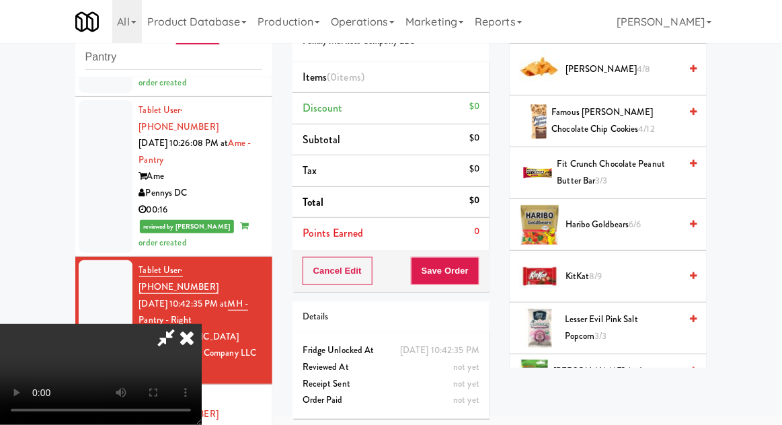
scroll to position [426, 0]
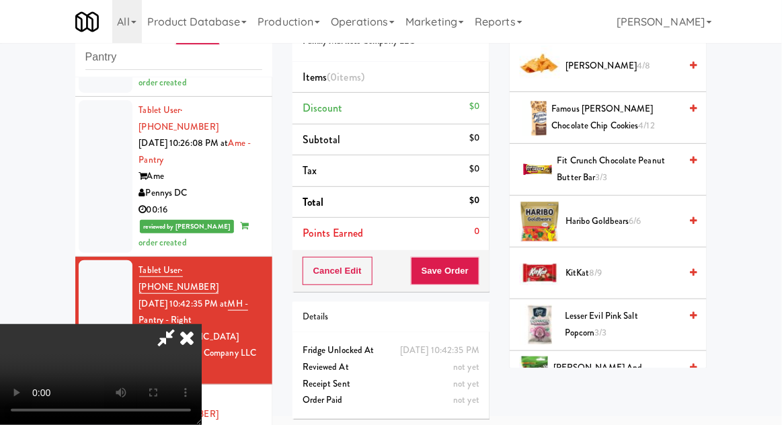
click at [639, 226] on span "Haribo Goldbears 6/6" at bounding box center [622, 221] width 114 height 17
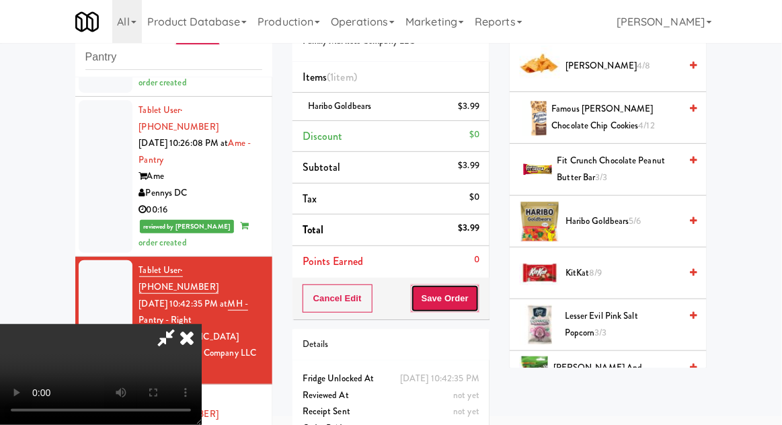
click at [477, 297] on button "Save Order" at bounding box center [445, 298] width 69 height 28
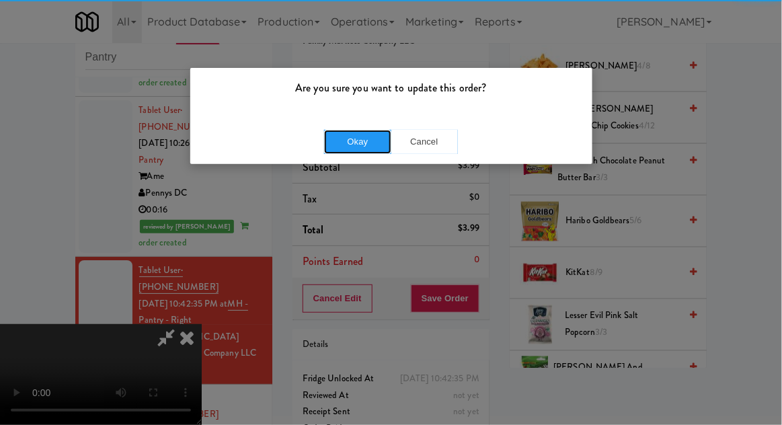
click at [337, 143] on button "Okay" at bounding box center [357, 142] width 67 height 24
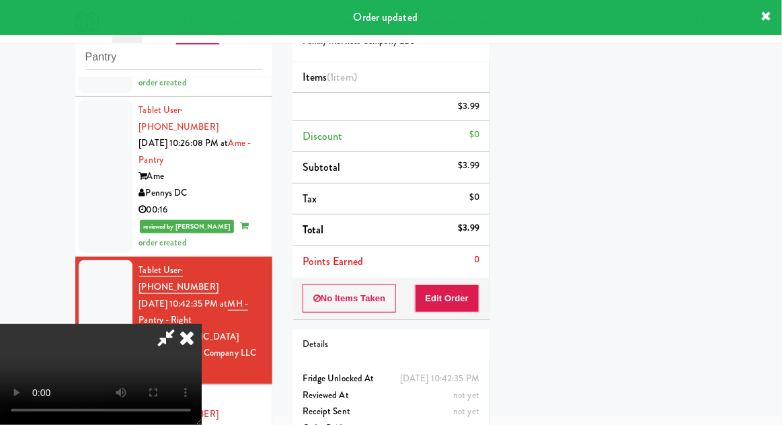
scroll to position [132, 0]
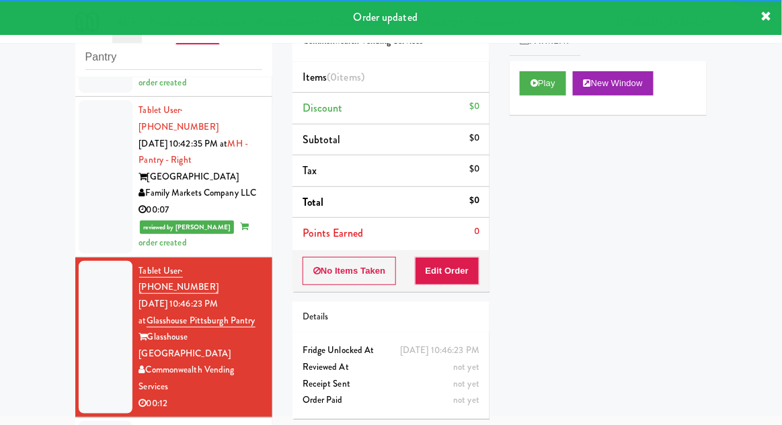
scroll to position [1295, 0]
click at [557, 84] on button "Play" at bounding box center [543, 83] width 46 height 24
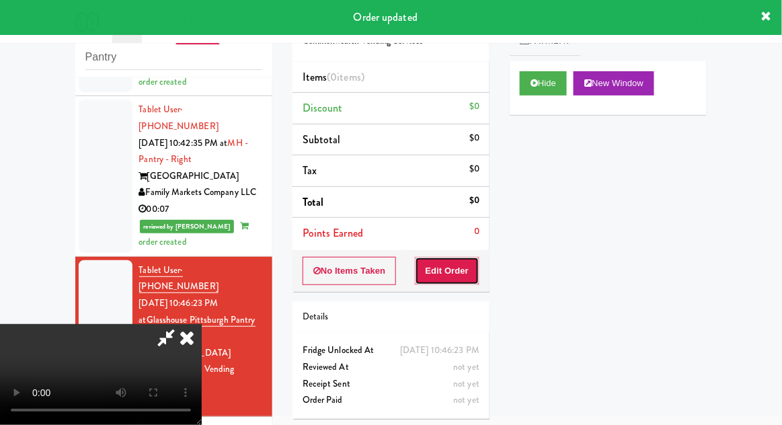
click at [459, 270] on button "Edit Order" at bounding box center [447, 271] width 65 height 28
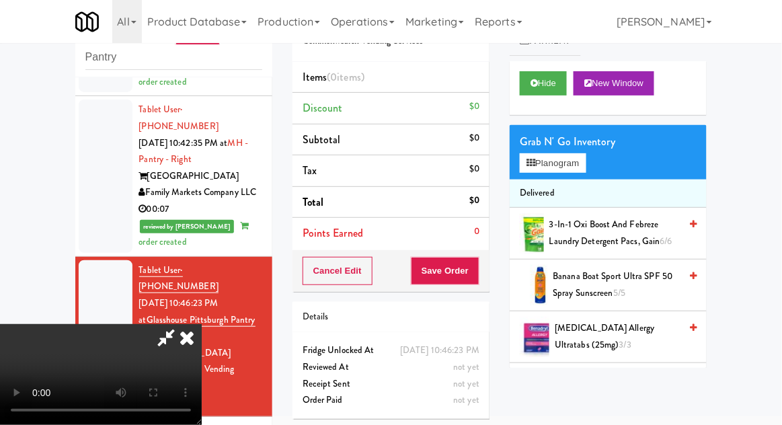
scroll to position [0, 0]
click at [579, 157] on button "Planogram" at bounding box center [553, 163] width 66 height 20
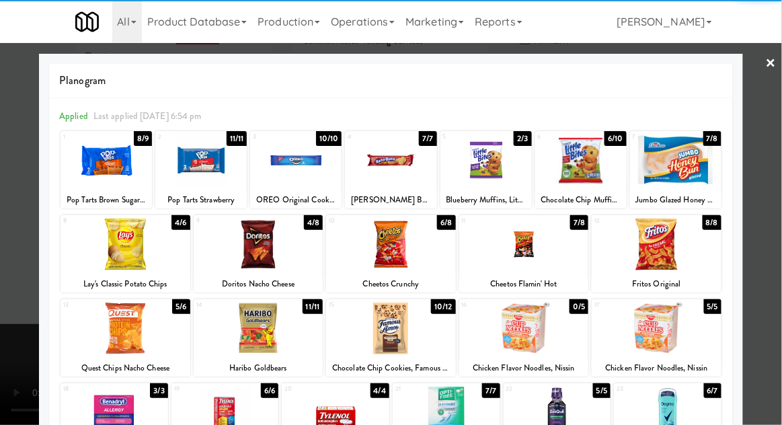
click at [497, 177] on div at bounding box center [485, 160] width 91 height 52
click at [775, 154] on div at bounding box center [391, 212] width 782 height 425
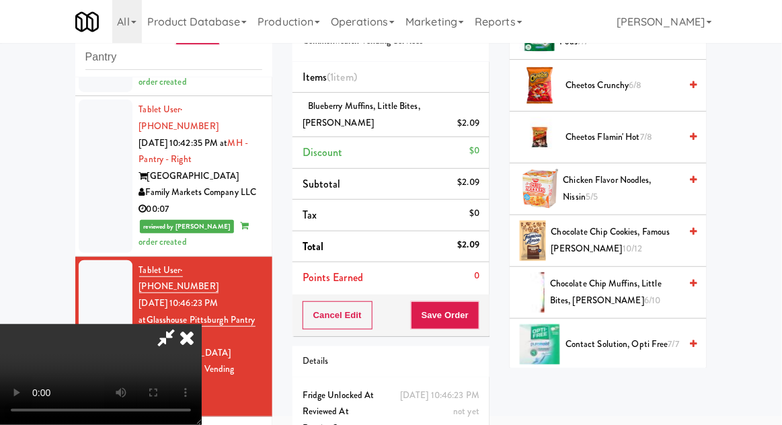
scroll to position [407, 0]
click at [657, 177] on span "Chicken Flavor Noodles, Nissin 5/5" at bounding box center [621, 188] width 117 height 33
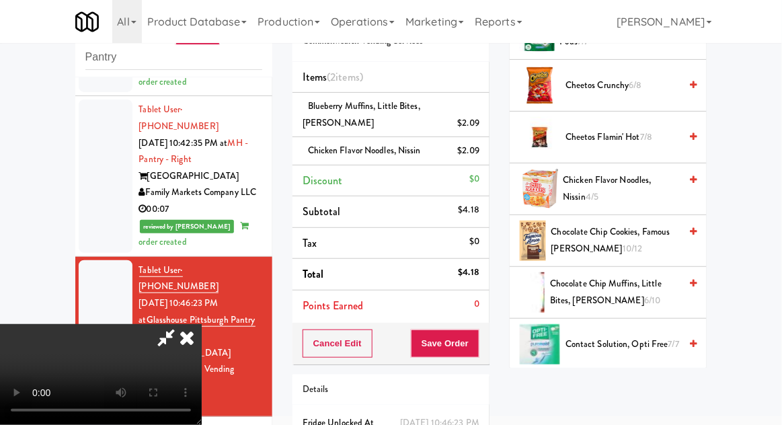
scroll to position [49, 0]
click at [475, 343] on button "Save Order" at bounding box center [445, 343] width 69 height 28
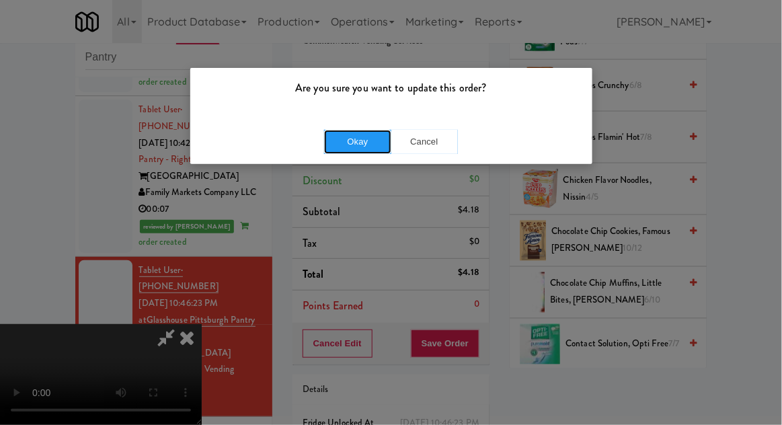
click at [341, 153] on button "Okay" at bounding box center [357, 142] width 67 height 24
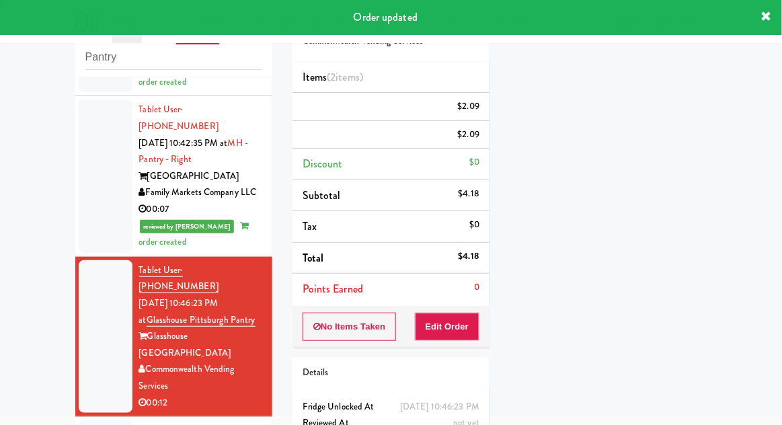
scroll to position [0, 0]
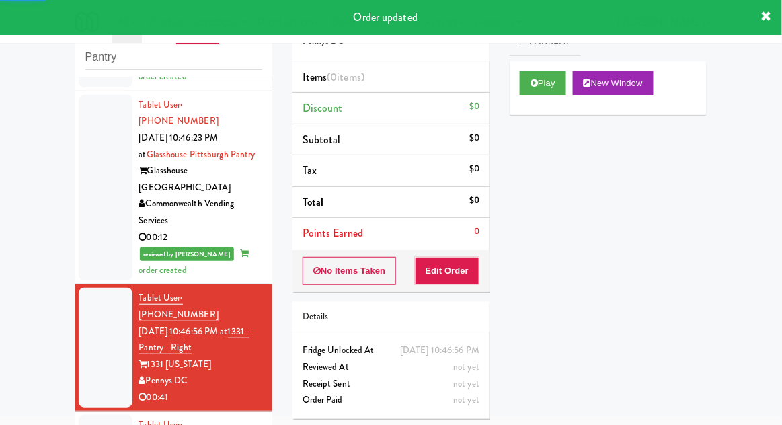
scroll to position [1461, 0]
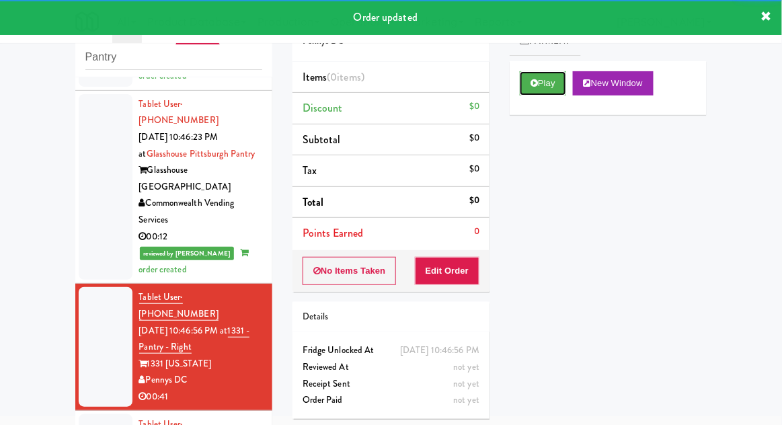
click at [547, 76] on button "Play" at bounding box center [543, 83] width 46 height 24
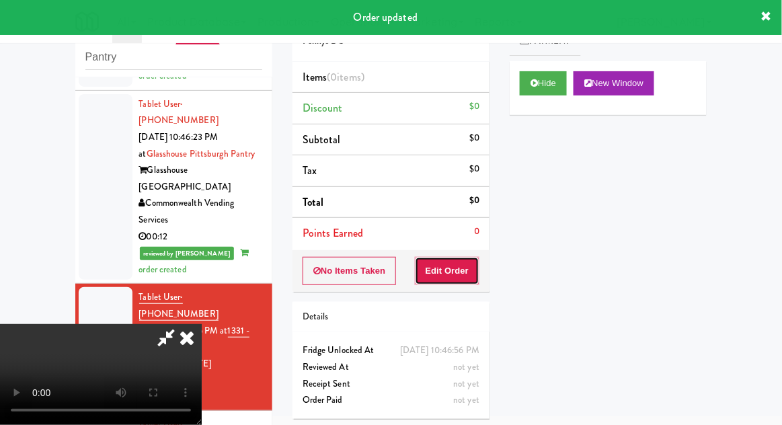
click at [464, 280] on button "Edit Order" at bounding box center [447, 271] width 65 height 28
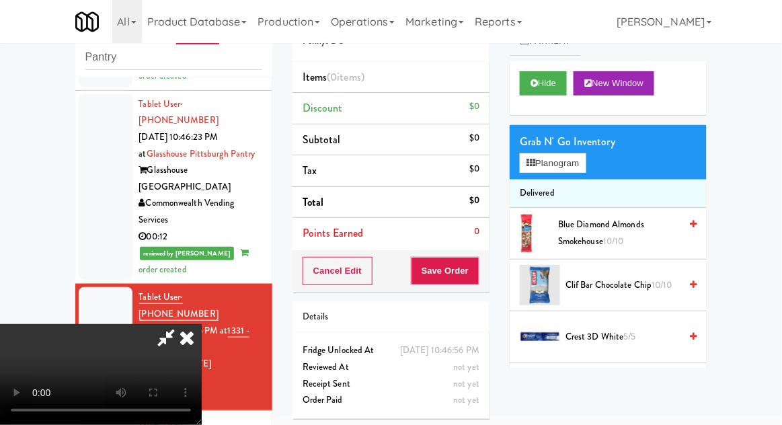
scroll to position [49, 0]
click at [546, 91] on button "Hide" at bounding box center [543, 83] width 47 height 24
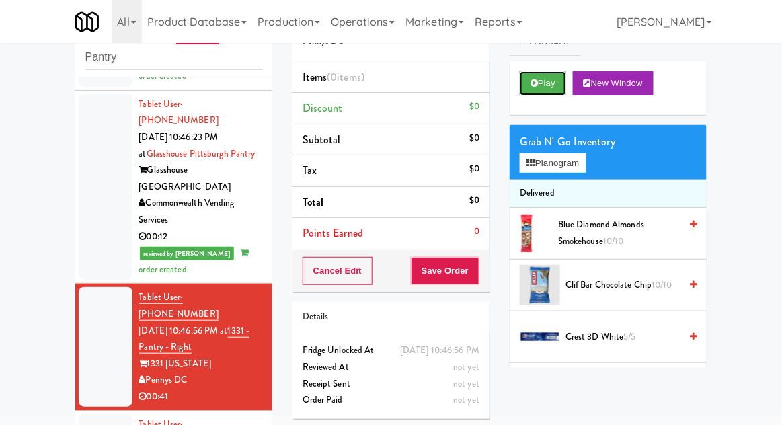
scroll to position [0, 0]
click at [550, 92] on button "Play" at bounding box center [543, 83] width 46 height 24
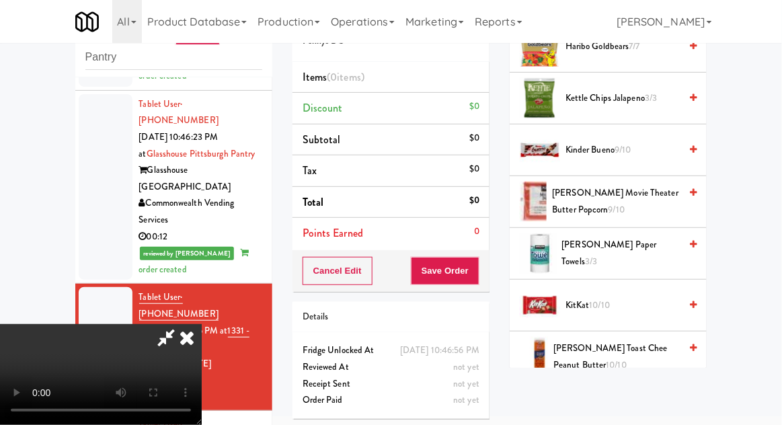
scroll to position [448, 0]
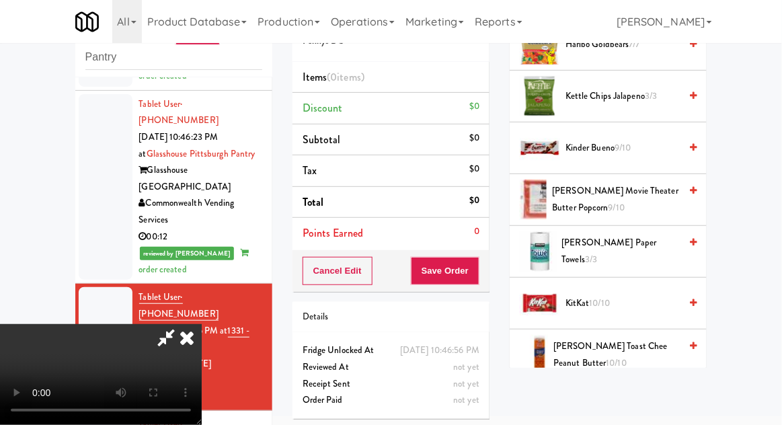
click at [641, 144] on span "Kinder Bueno 9/10" at bounding box center [622, 148] width 114 height 17
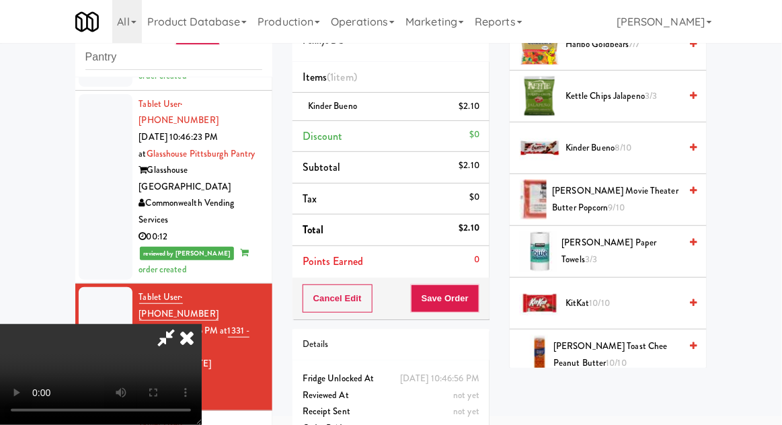
click at [634, 151] on span "Kinder Bueno 8/10" at bounding box center [622, 148] width 114 height 17
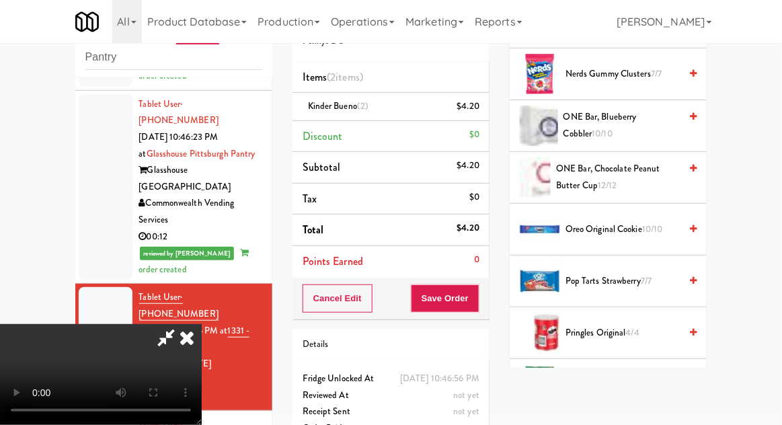
scroll to position [1012, 0]
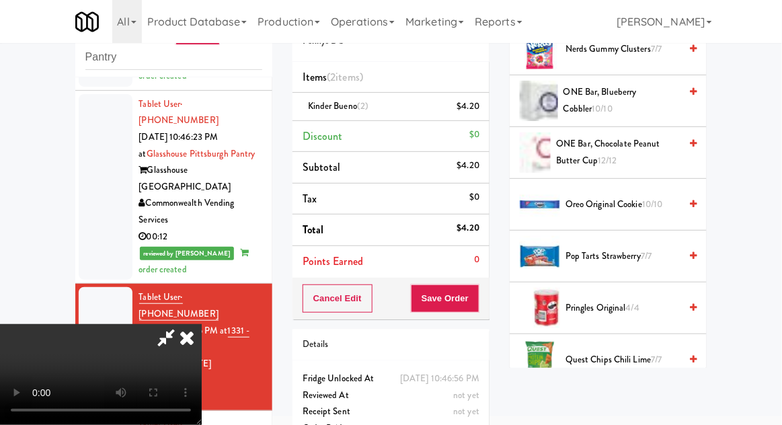
click at [640, 253] on span "Pop Tarts Strawberry 7/7" at bounding box center [622, 256] width 114 height 17
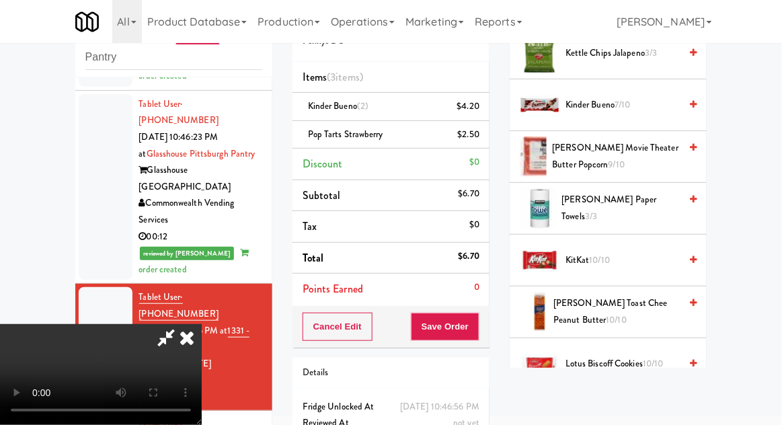
scroll to position [444, 0]
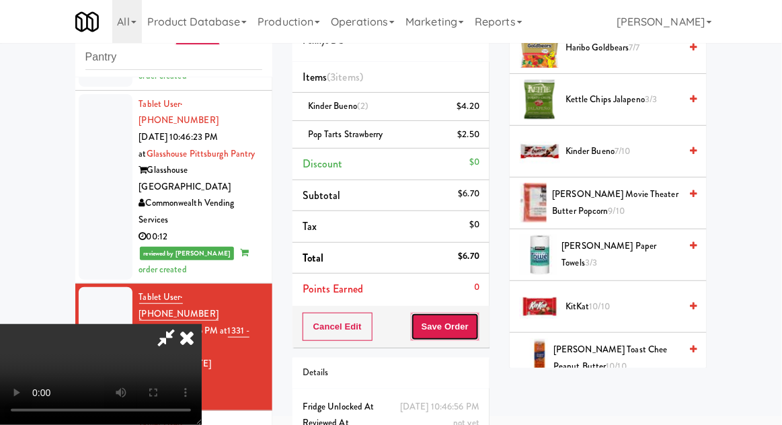
click at [472, 337] on button "Save Order" at bounding box center [445, 327] width 69 height 28
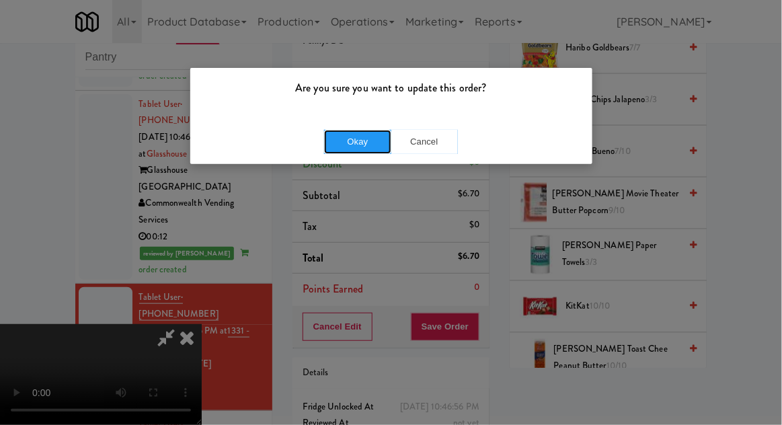
click at [339, 130] on button "Okay" at bounding box center [357, 142] width 67 height 24
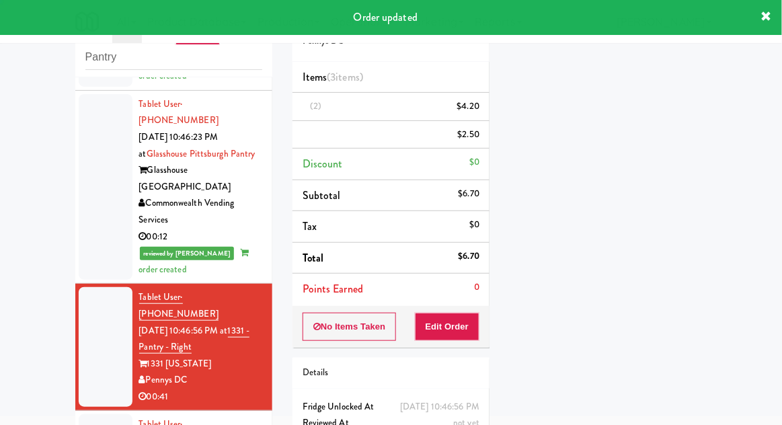
scroll to position [0, 0]
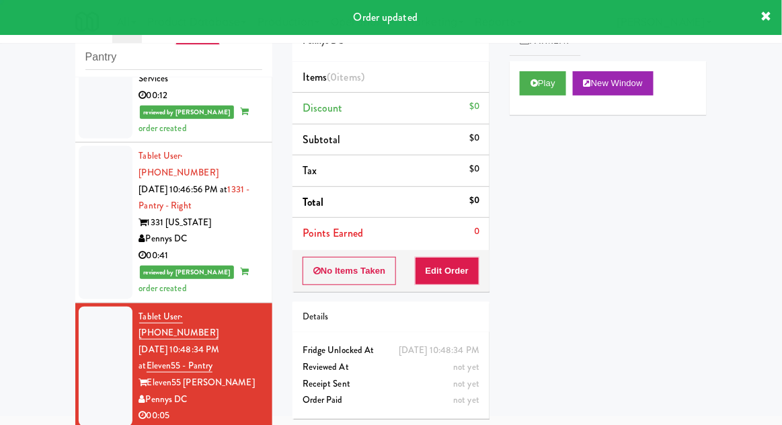
scroll to position [1607, 0]
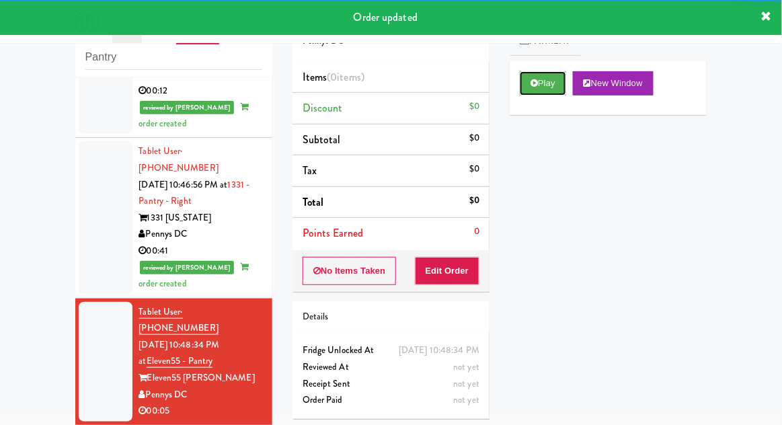
click at [559, 92] on button "Play" at bounding box center [543, 83] width 46 height 24
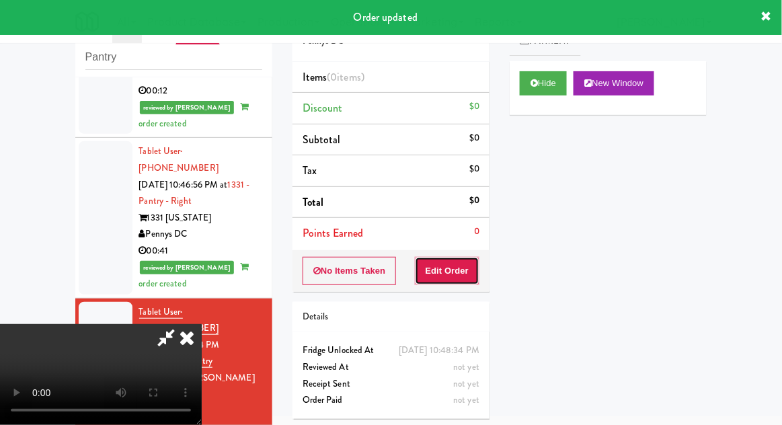
click at [458, 267] on button "Edit Order" at bounding box center [447, 271] width 65 height 28
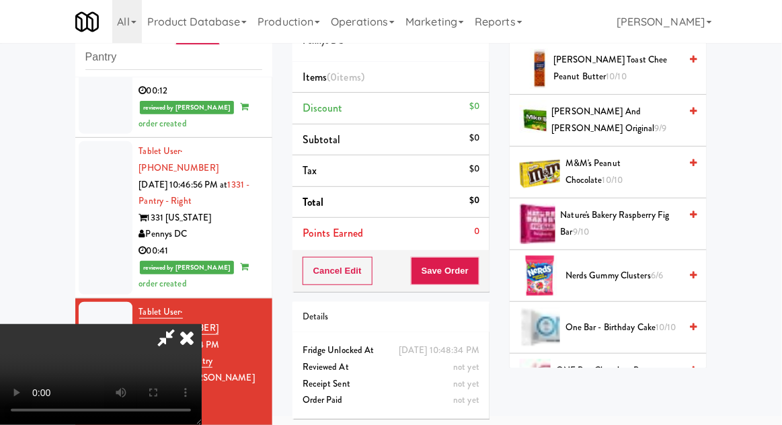
scroll to position [788, 0]
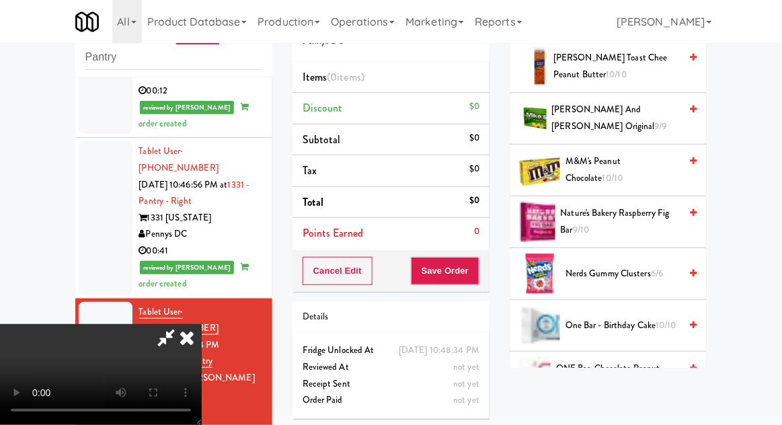
click at [637, 270] on span "Nerds Gummy Clusters 6/6" at bounding box center [622, 273] width 114 height 17
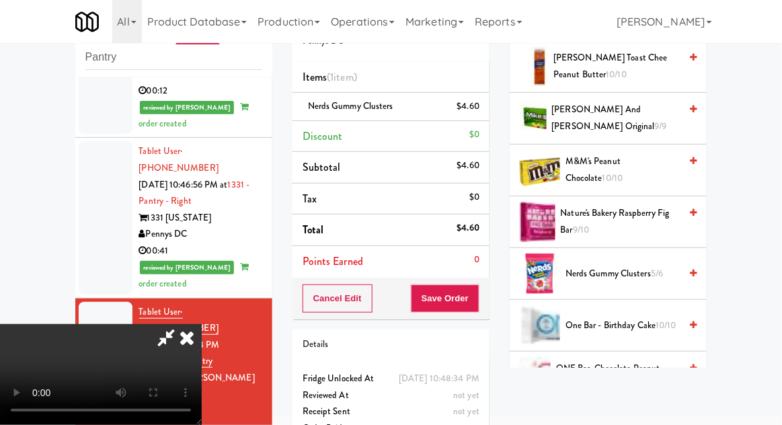
scroll to position [49, 0]
click at [479, 293] on button "Save Order" at bounding box center [445, 298] width 69 height 28
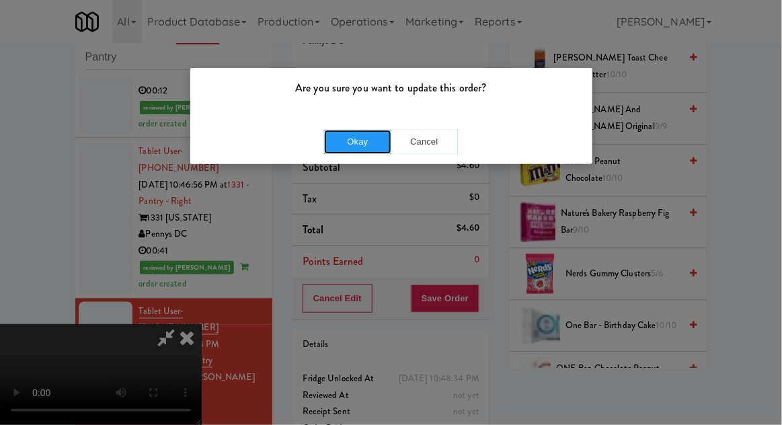
click at [334, 133] on button "Okay" at bounding box center [357, 142] width 67 height 24
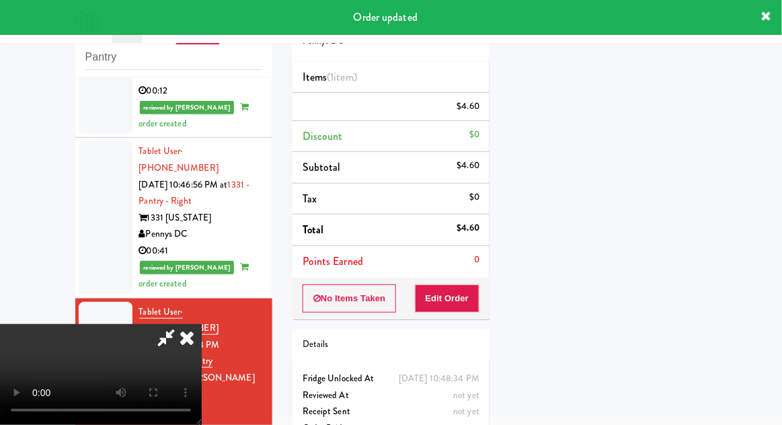
scroll to position [0, 0]
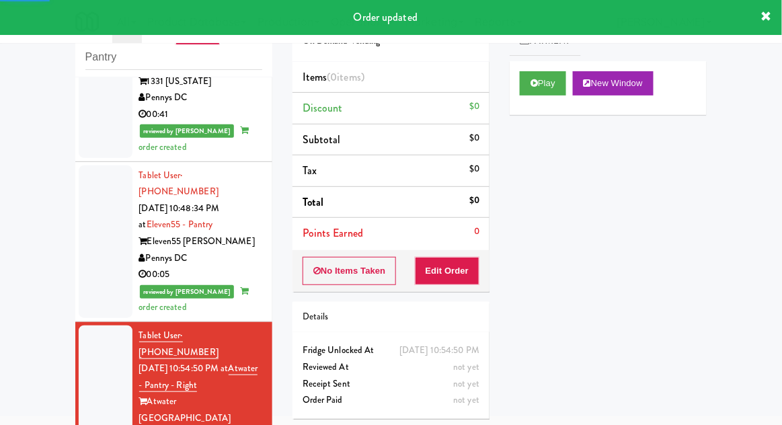
scroll to position [1745, 0]
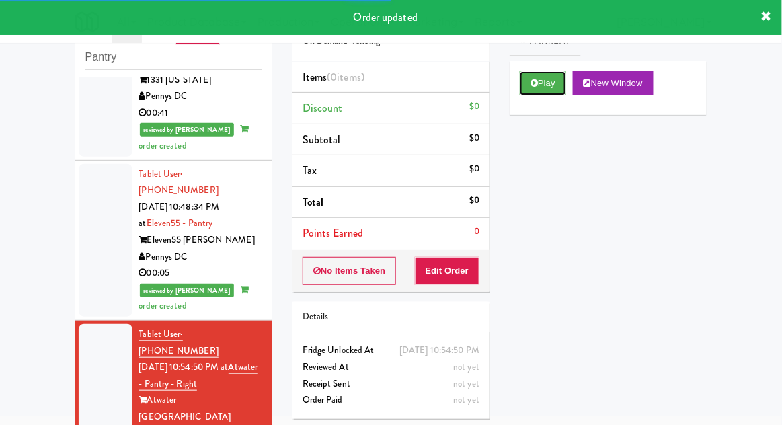
click at [559, 91] on button "Play" at bounding box center [543, 83] width 46 height 24
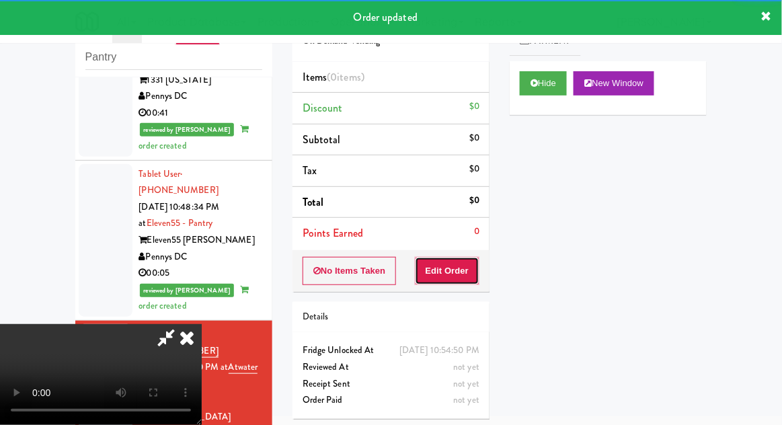
click at [462, 265] on button "Edit Order" at bounding box center [447, 271] width 65 height 28
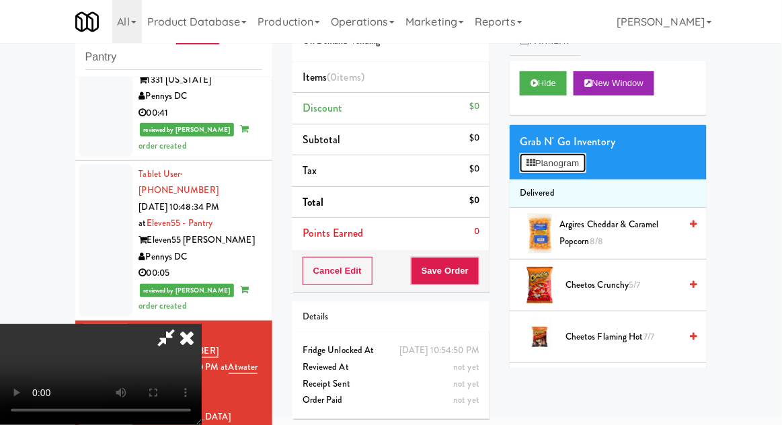
click at [565, 162] on button "Planogram" at bounding box center [553, 163] width 66 height 20
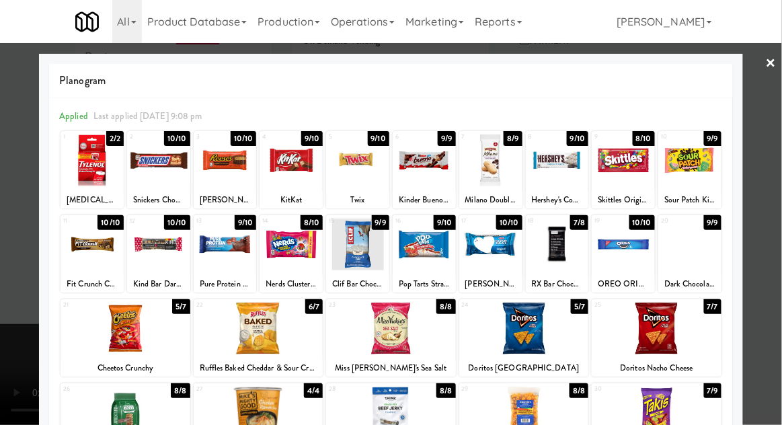
click at [77, 258] on div at bounding box center [91, 244] width 63 height 52
click at [6, 272] on div at bounding box center [391, 212] width 782 height 425
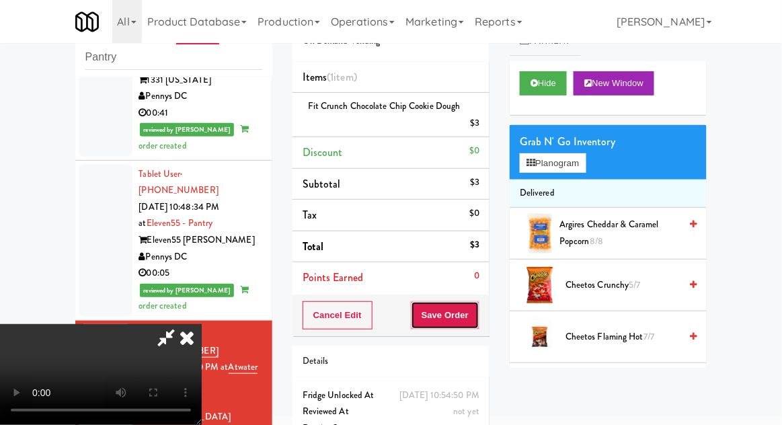
click at [469, 305] on button "Save Order" at bounding box center [445, 315] width 69 height 28
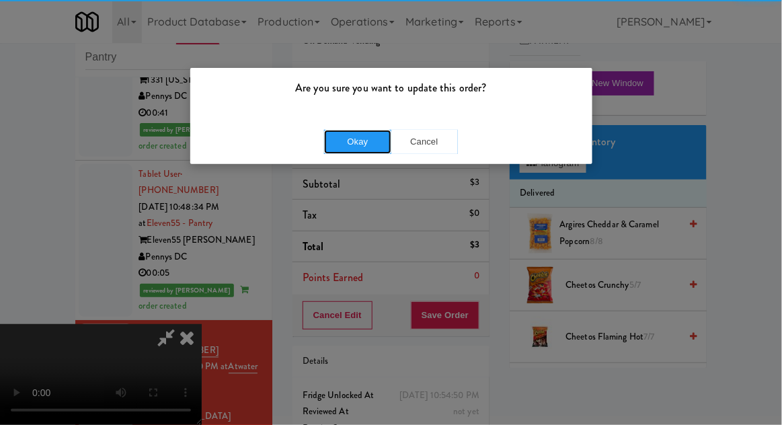
click at [325, 144] on button "Okay" at bounding box center [357, 142] width 67 height 24
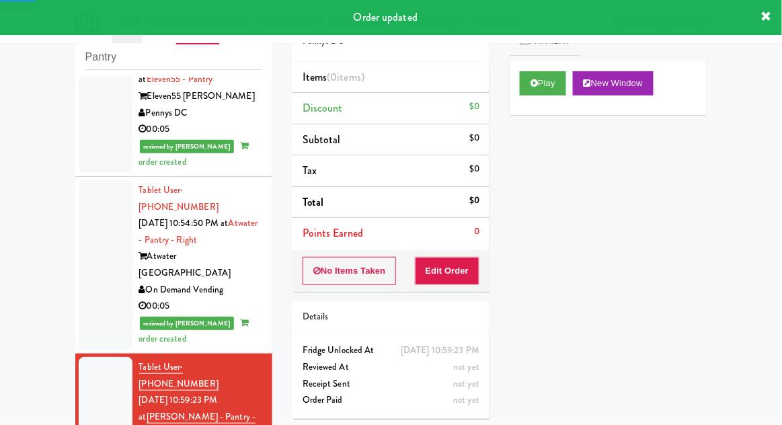
scroll to position [1889, 0]
click at [555, 90] on button "Play" at bounding box center [543, 83] width 46 height 24
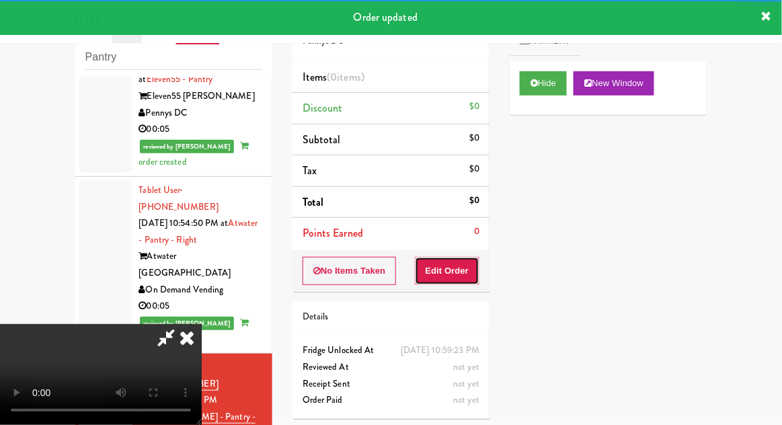
click at [463, 266] on button "Edit Order" at bounding box center [447, 271] width 65 height 28
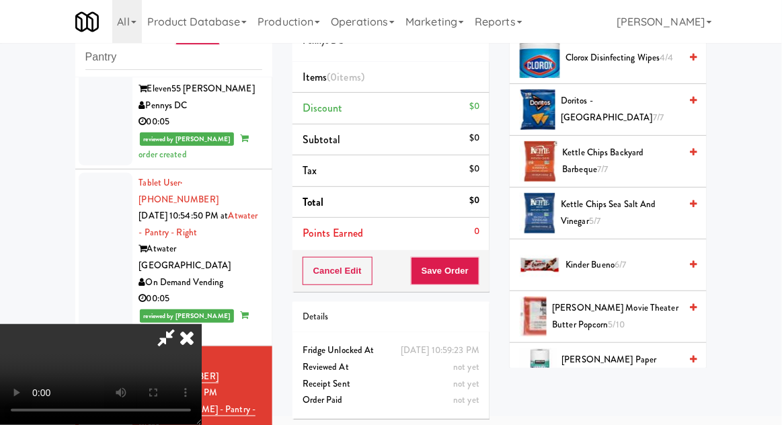
scroll to position [386, 0]
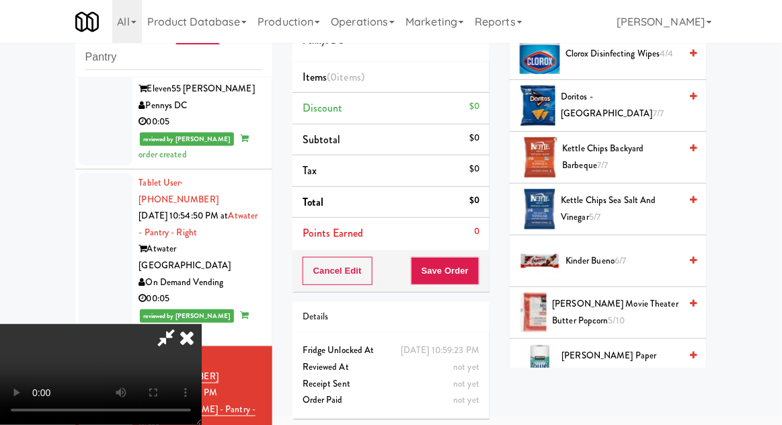
click at [621, 308] on span "[PERSON_NAME] Movie Theater Butter Popcorn 5/10" at bounding box center [616, 312] width 128 height 33
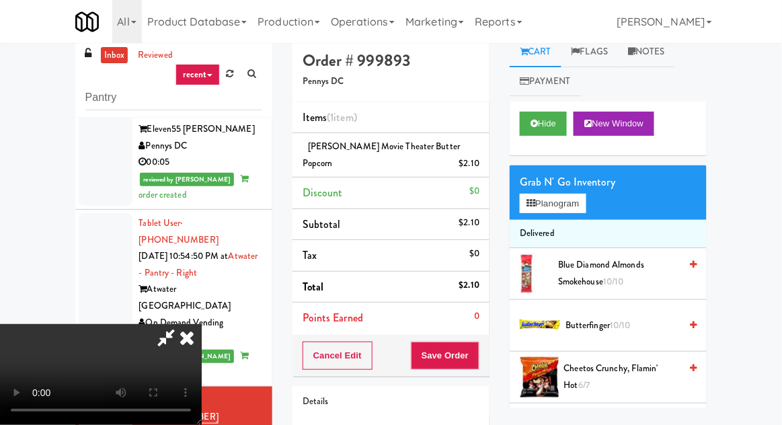
scroll to position [0, 0]
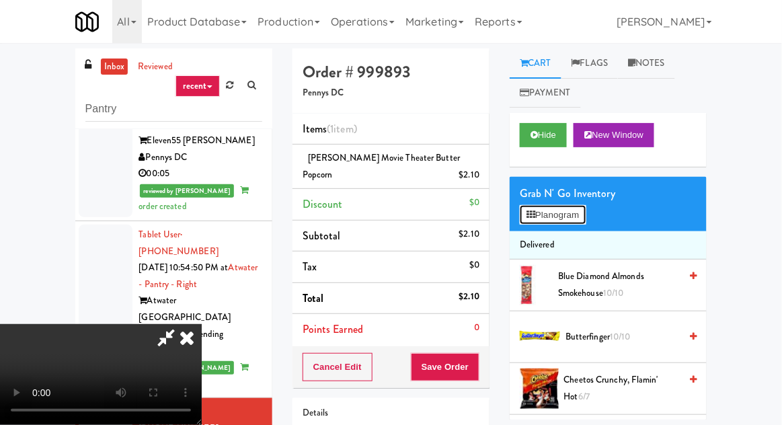
click at [572, 214] on button "Planogram" at bounding box center [553, 215] width 66 height 20
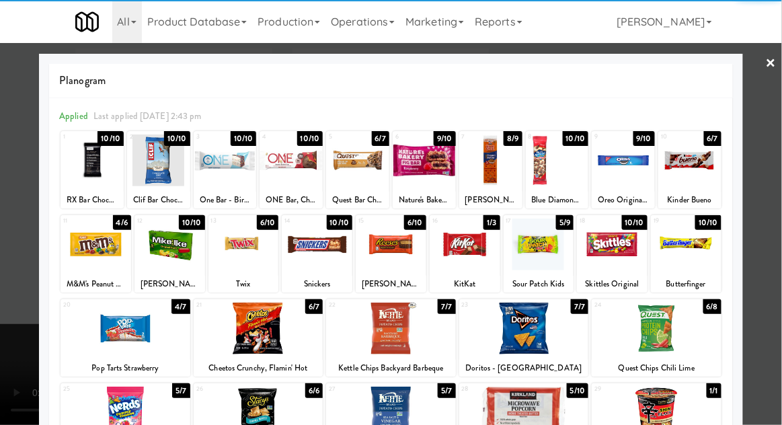
click at [369, 175] on div at bounding box center [357, 160] width 63 height 52
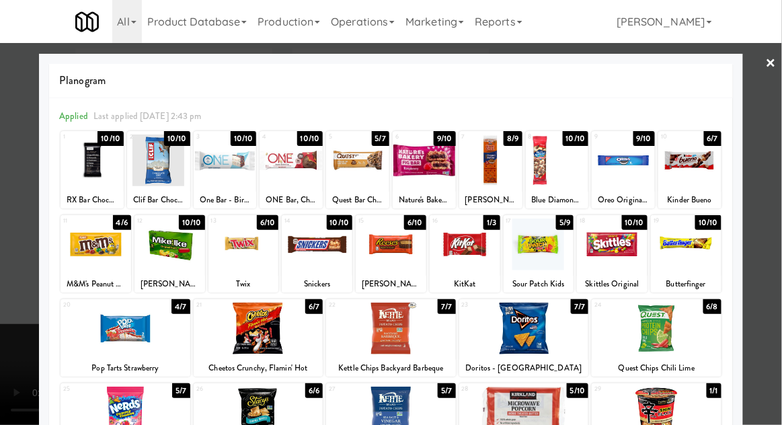
click at [780, 144] on div at bounding box center [391, 212] width 782 height 425
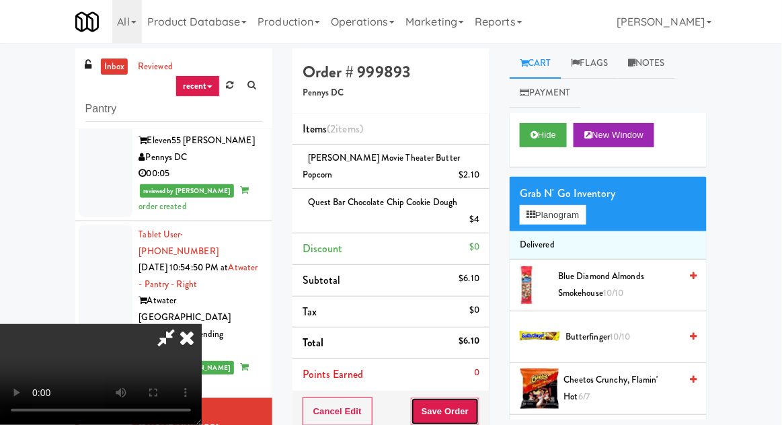
click at [470, 401] on button "Save Order" at bounding box center [445, 411] width 69 height 28
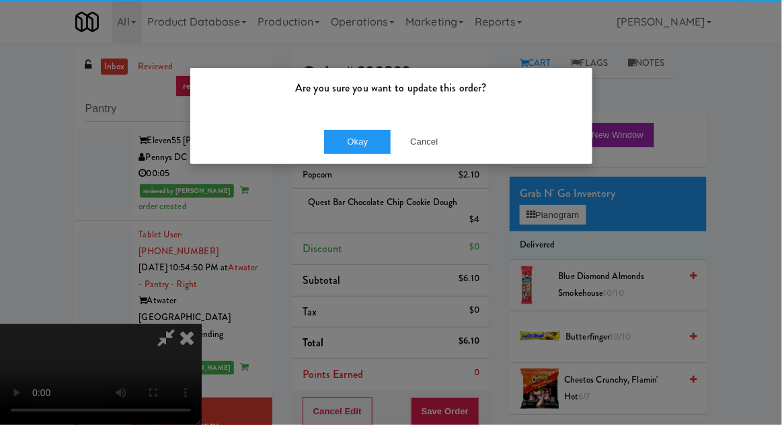
click at [347, 105] on div "Are you sure you want to update this order?" at bounding box center [391, 93] width 402 height 51
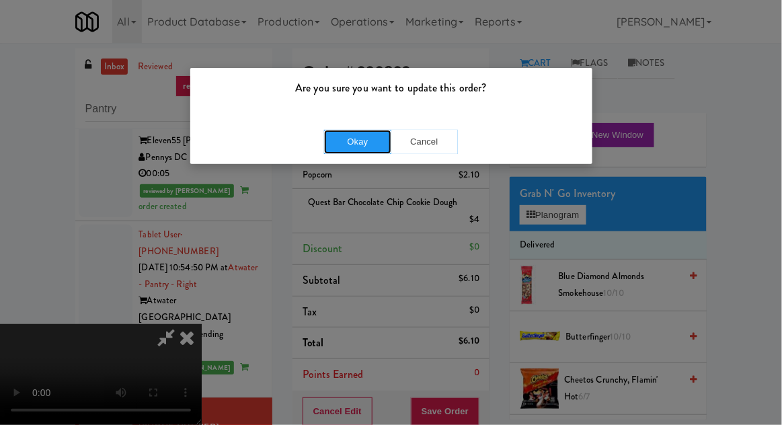
click at [354, 136] on button "Okay" at bounding box center [357, 142] width 67 height 24
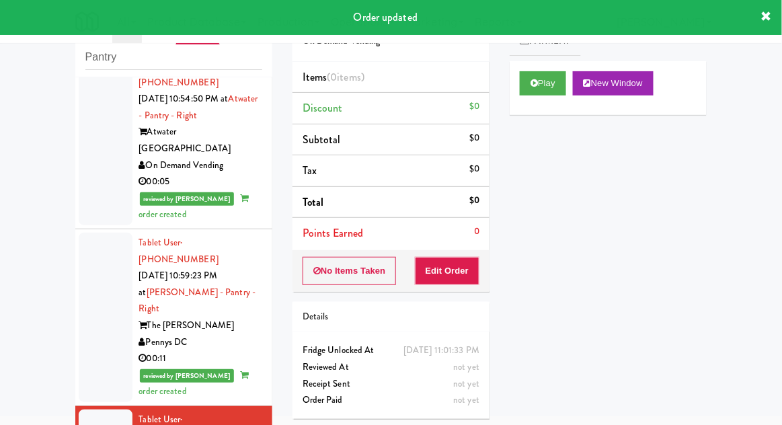
scroll to position [2015, 0]
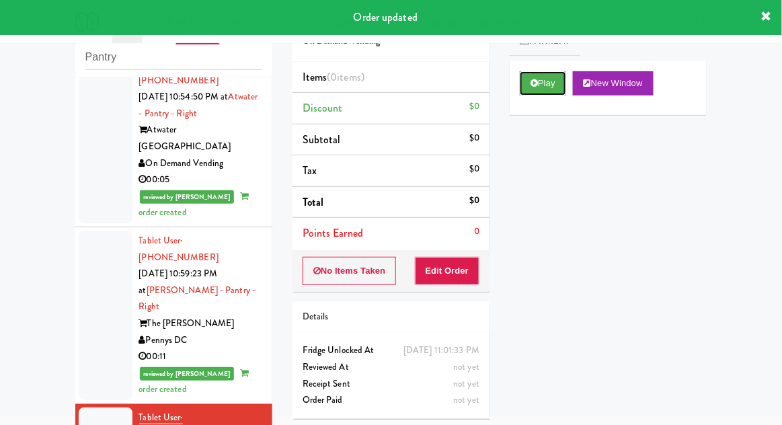
click at [554, 89] on button "Play" at bounding box center [543, 83] width 46 height 24
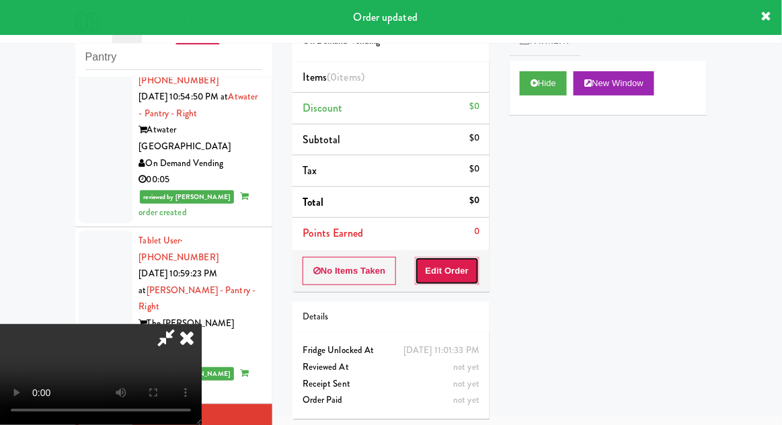
click at [460, 259] on button "Edit Order" at bounding box center [447, 271] width 65 height 28
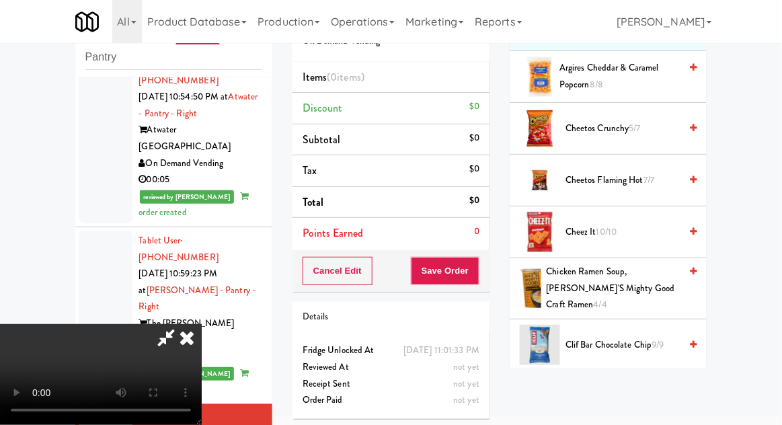
scroll to position [0, 0]
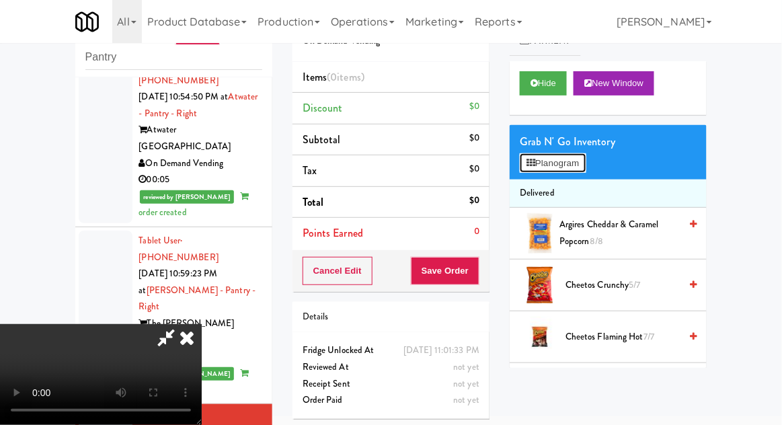
click at [568, 171] on button "Planogram" at bounding box center [553, 163] width 66 height 20
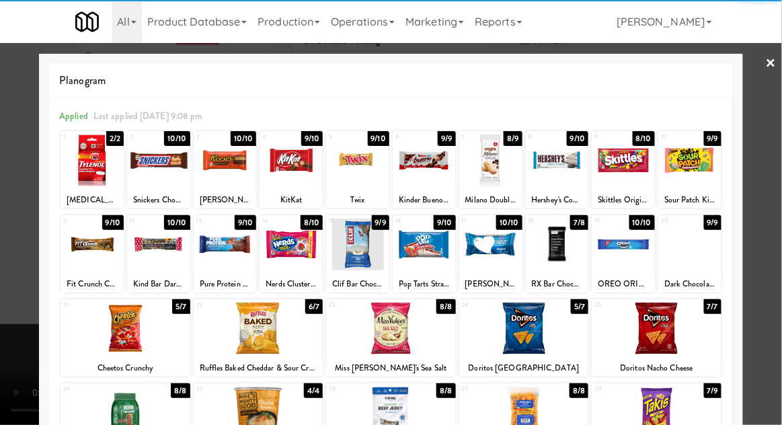
click at [427, 267] on div at bounding box center [424, 244] width 63 height 52
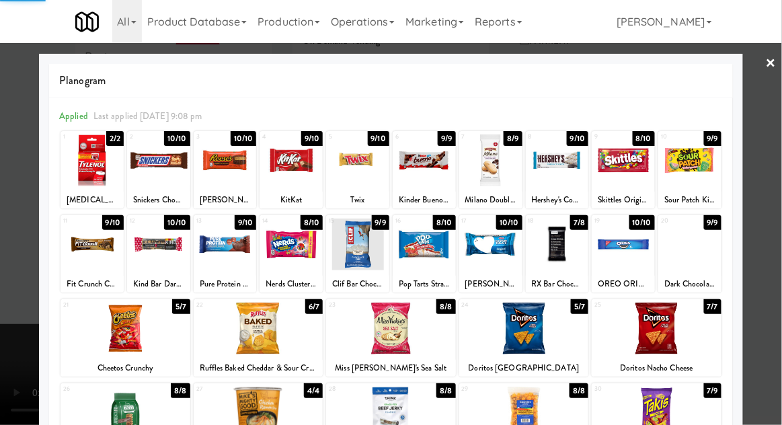
click at [767, 239] on div at bounding box center [391, 212] width 782 height 425
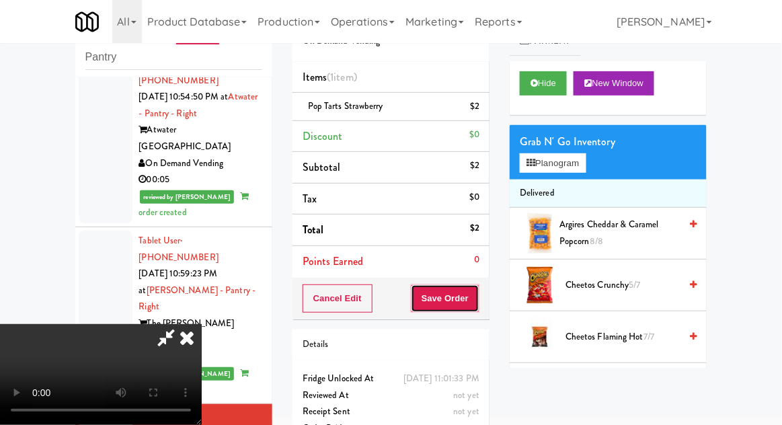
click at [474, 306] on button "Save Order" at bounding box center [445, 298] width 69 height 28
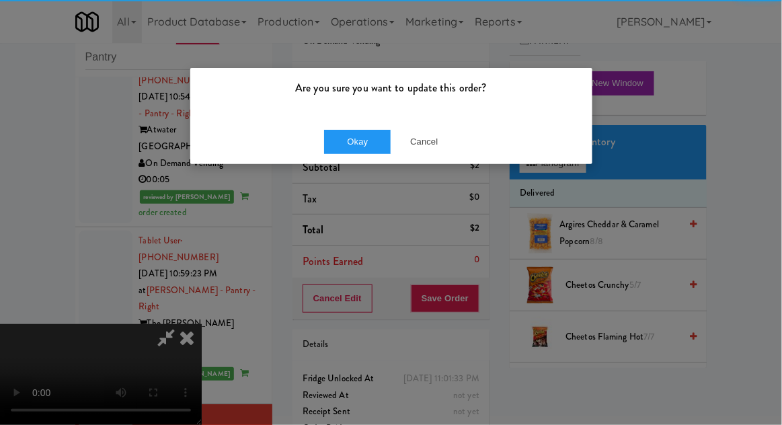
click at [353, 163] on div "Okay Cancel" at bounding box center [391, 141] width 402 height 45
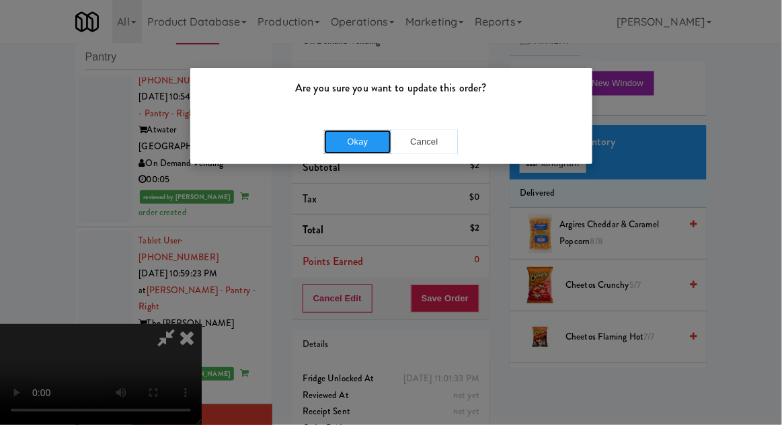
click at [336, 147] on button "Okay" at bounding box center [357, 142] width 67 height 24
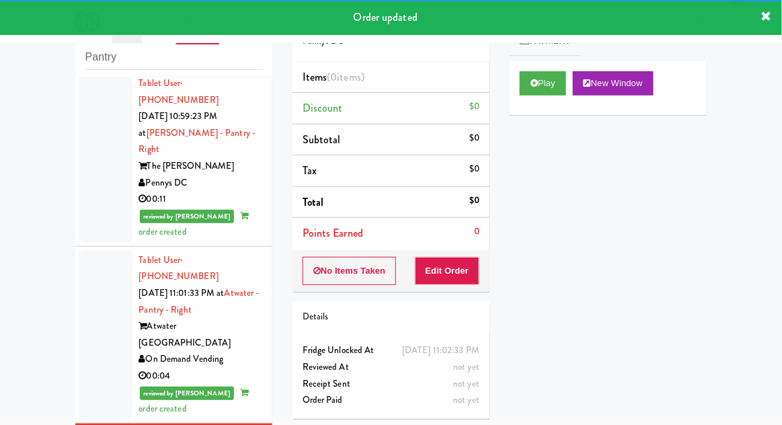
scroll to position [2172, 0]
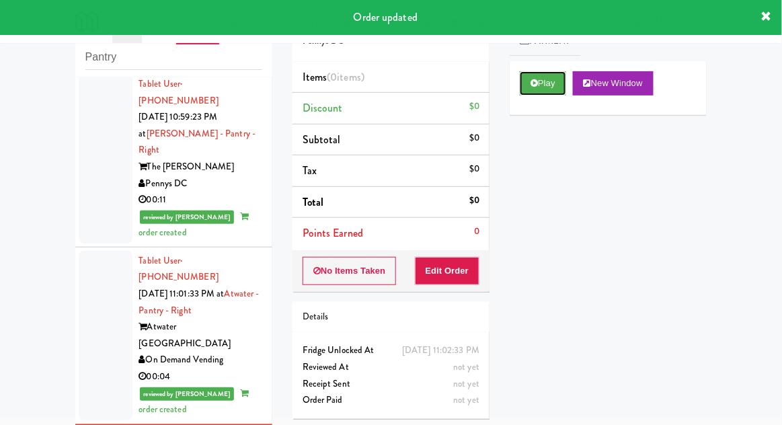
click at [544, 76] on button "Play" at bounding box center [543, 83] width 46 height 24
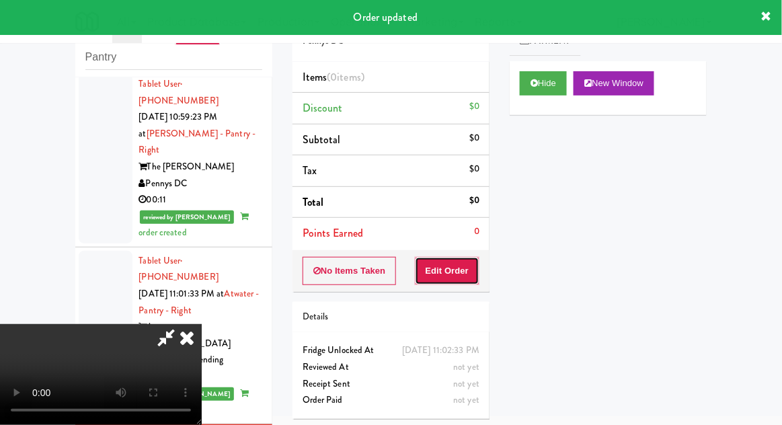
click at [449, 274] on button "Edit Order" at bounding box center [447, 271] width 65 height 28
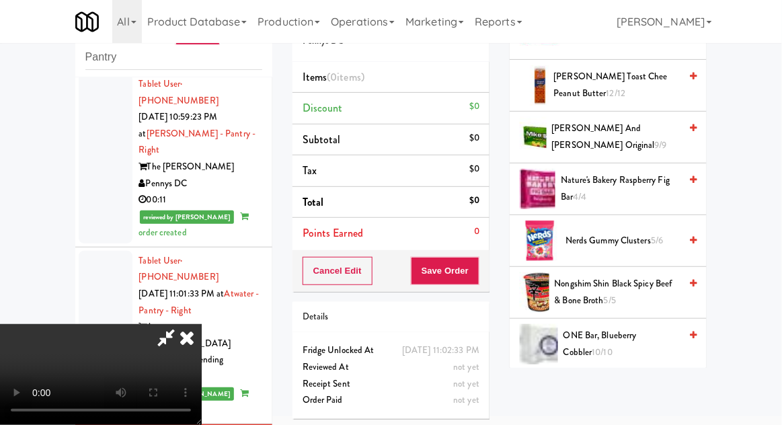
scroll to position [758, 0]
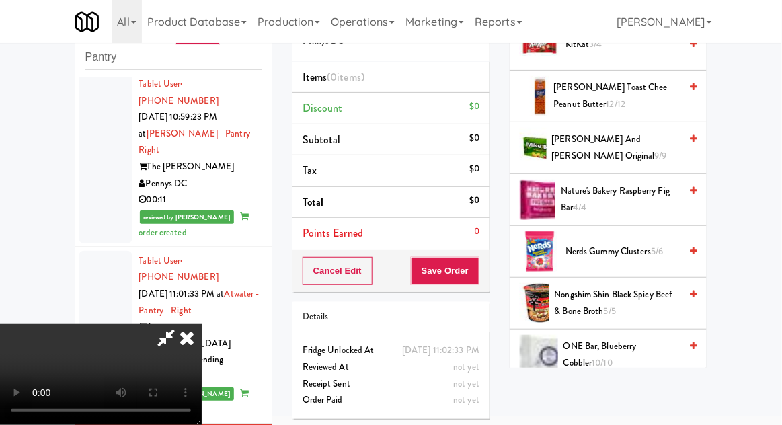
click at [626, 193] on span "Nature's Bakery Raspberry Fig Bar 4/4" at bounding box center [620, 199] width 119 height 33
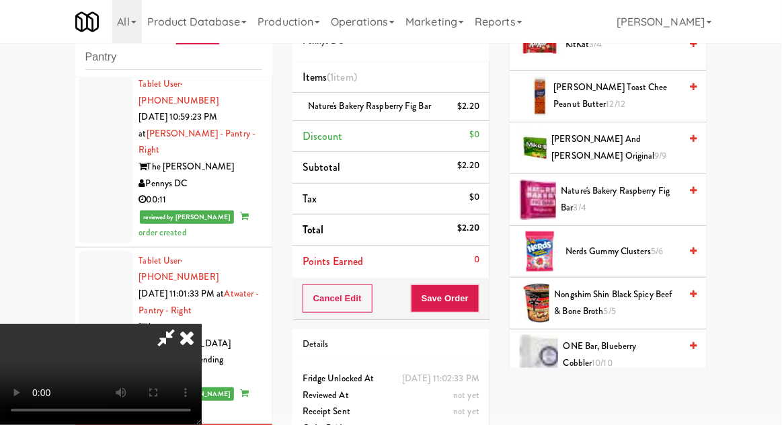
scroll to position [49, 0]
click at [478, 309] on button "Save Order" at bounding box center [445, 298] width 69 height 28
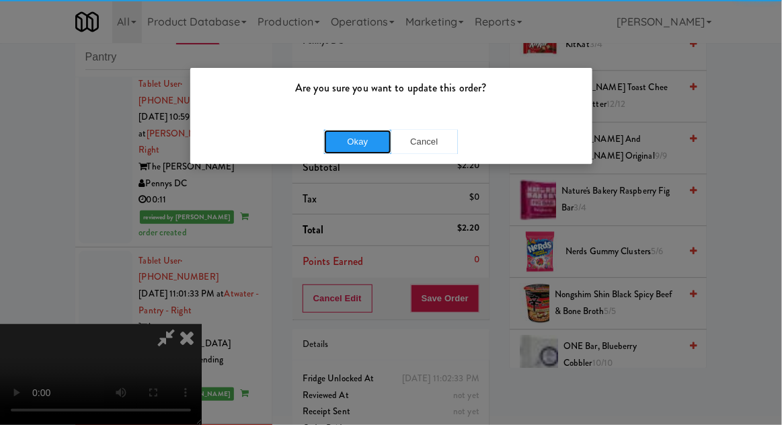
click at [336, 147] on button "Okay" at bounding box center [357, 142] width 67 height 24
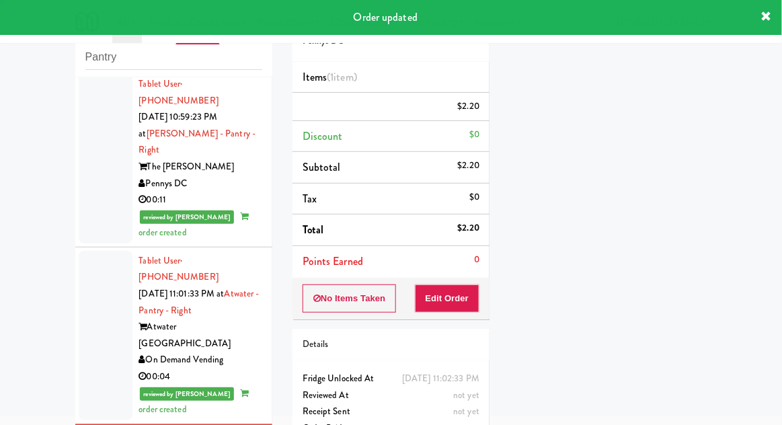
scroll to position [0, 0]
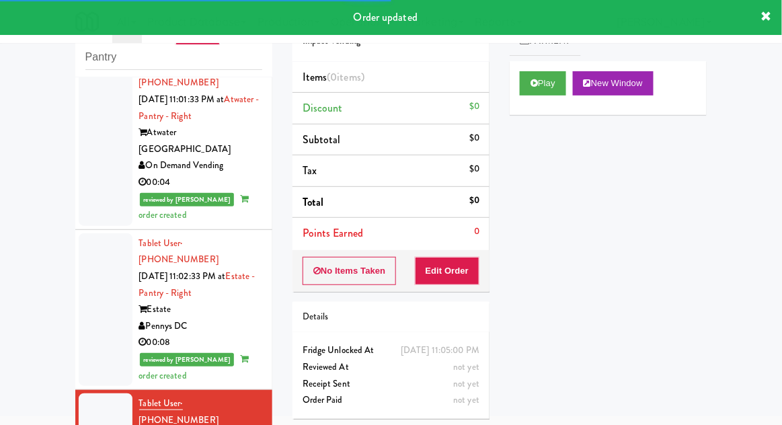
scroll to position [2349, 0]
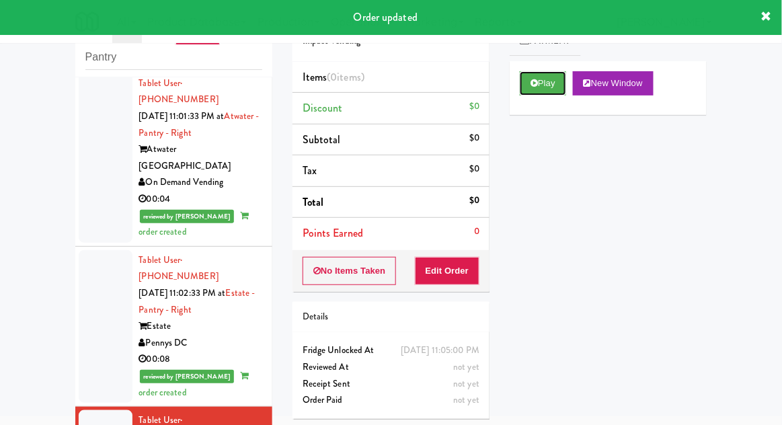
click at [557, 82] on button "Play" at bounding box center [543, 83] width 46 height 24
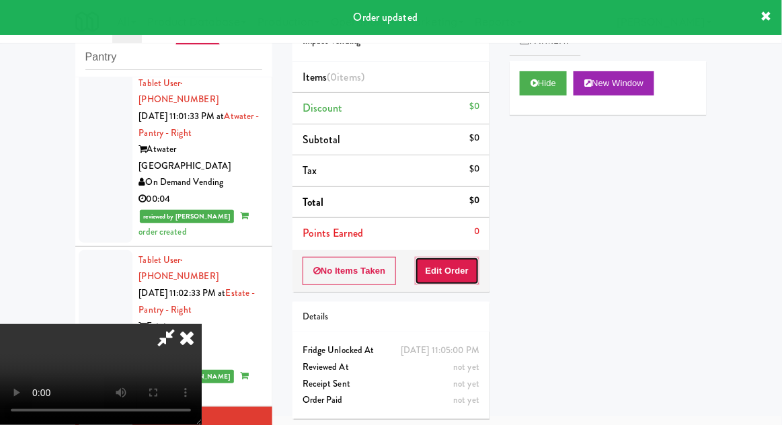
click at [463, 257] on button "Edit Order" at bounding box center [447, 271] width 65 height 28
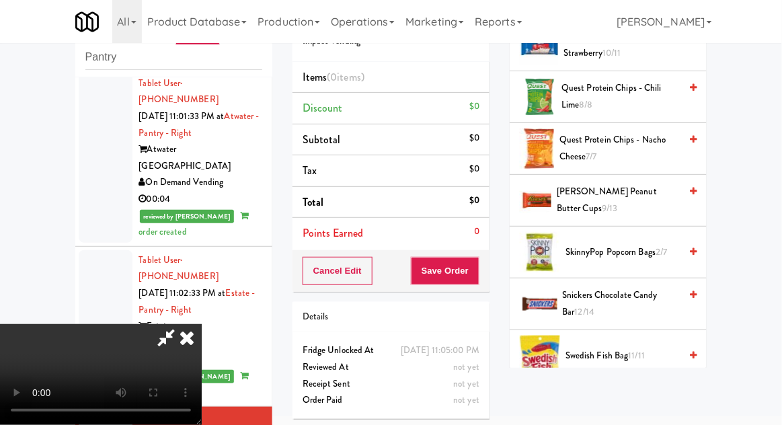
scroll to position [966, 0]
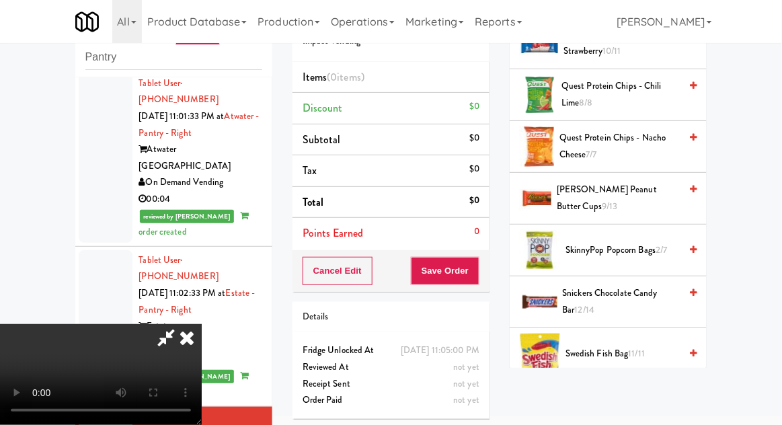
click at [638, 246] on span "SkinnyPop Popcorn Bags 2/7" at bounding box center [622, 250] width 114 height 17
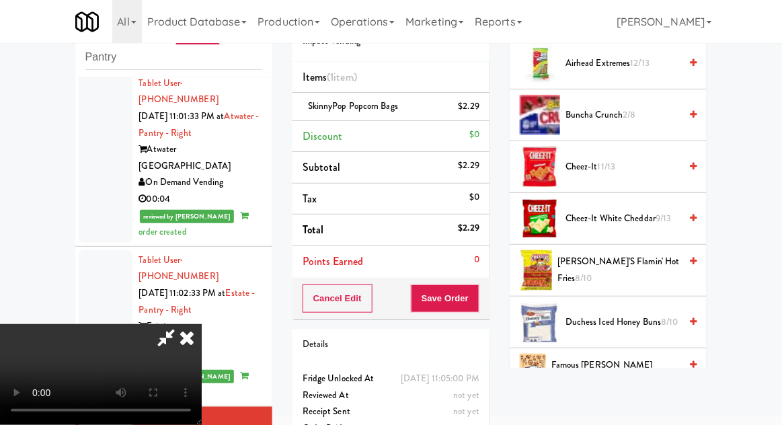
scroll to position [150, 0]
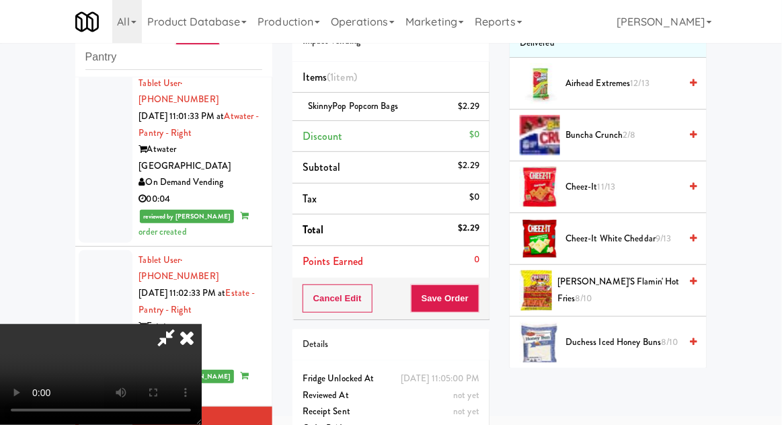
click at [648, 237] on span "Cheez-It White Cheddar 9/13" at bounding box center [622, 239] width 114 height 17
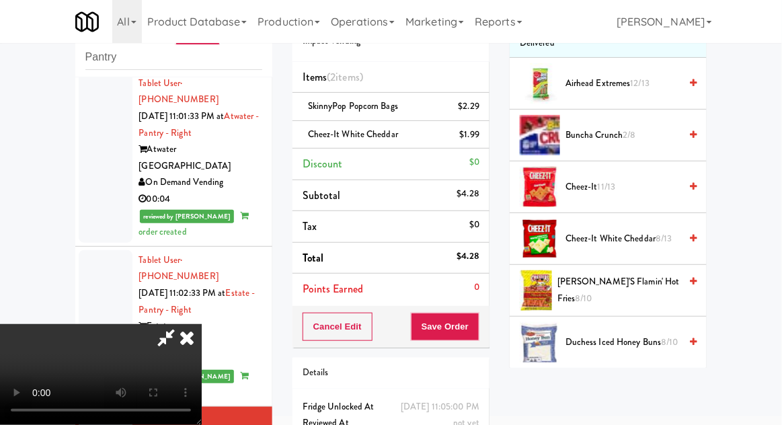
scroll to position [49, 0]
click at [472, 327] on button "Save Order" at bounding box center [445, 327] width 69 height 28
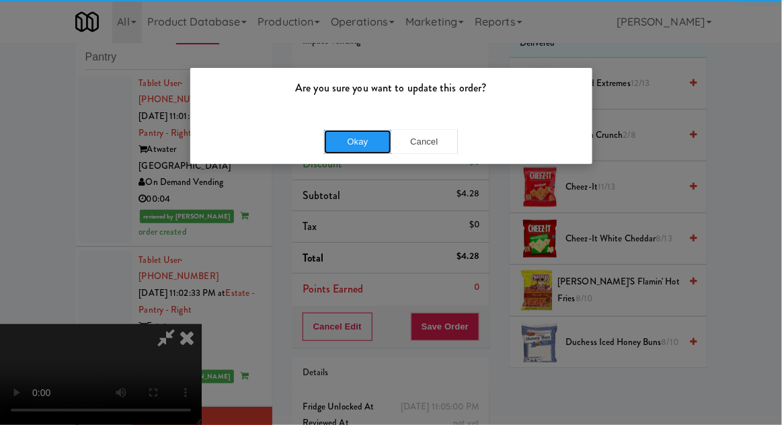
click at [336, 149] on button "Okay" at bounding box center [357, 142] width 67 height 24
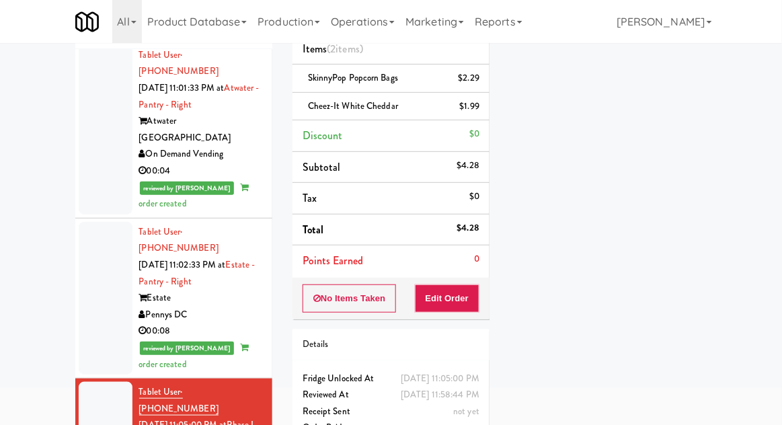
scroll to position [107, 0]
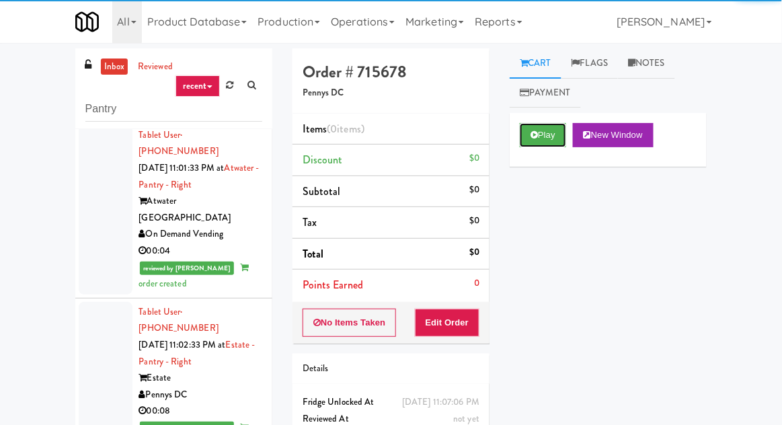
click at [549, 140] on button "Play" at bounding box center [543, 135] width 46 height 24
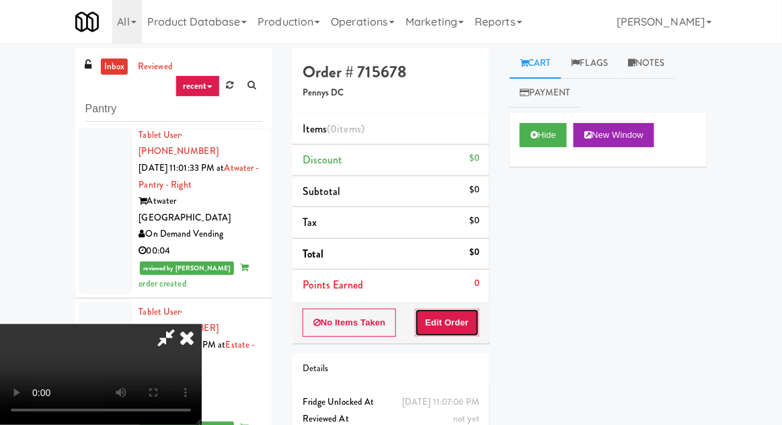
click at [470, 334] on button "Edit Order" at bounding box center [447, 322] width 65 height 28
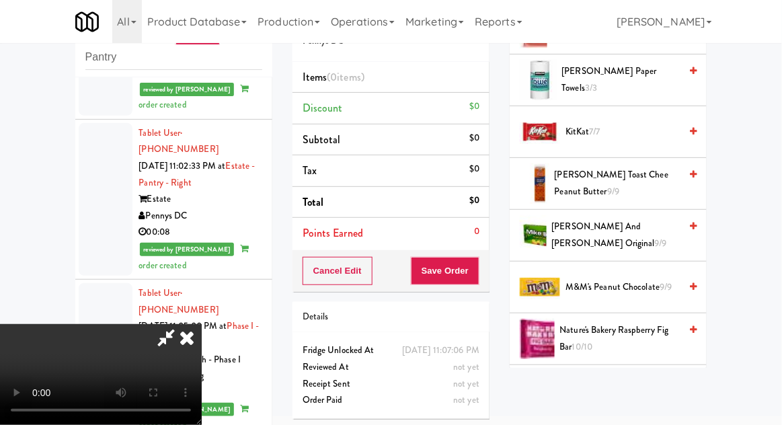
scroll to position [671, 0]
click at [653, 238] on span "[PERSON_NAME] and [PERSON_NAME] Original 9/9" at bounding box center [616, 234] width 128 height 33
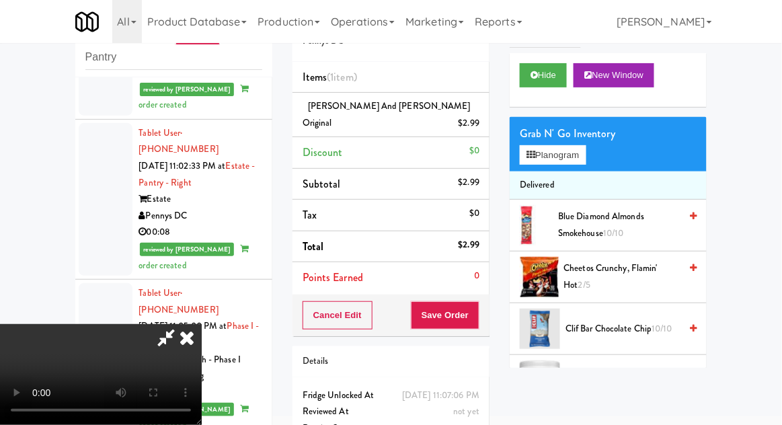
scroll to position [0, 0]
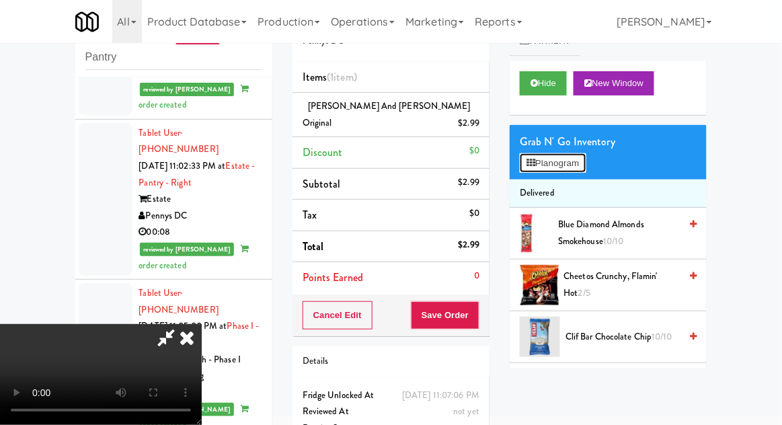
click at [577, 167] on button "Planogram" at bounding box center [553, 163] width 66 height 20
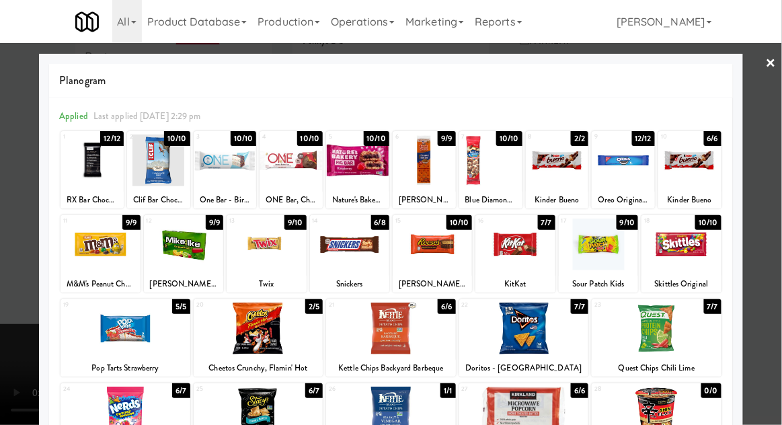
click at [566, 177] on div at bounding box center [557, 160] width 63 height 52
click at [565, 178] on div at bounding box center [557, 160] width 63 height 52
click at [774, 177] on div at bounding box center [391, 212] width 782 height 425
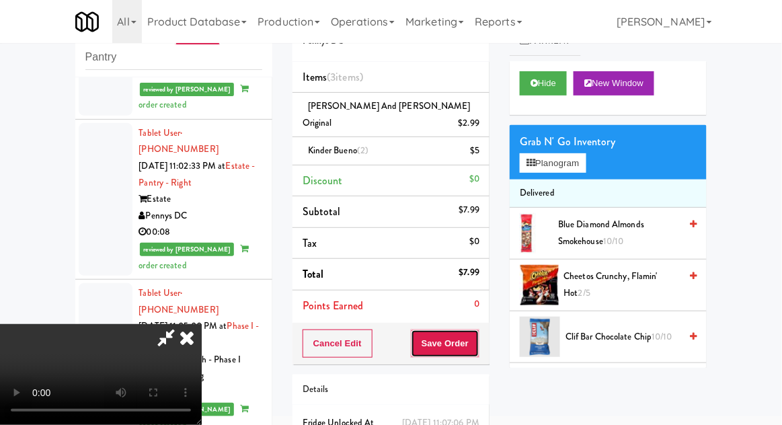
click at [479, 333] on button "Save Order" at bounding box center [445, 343] width 69 height 28
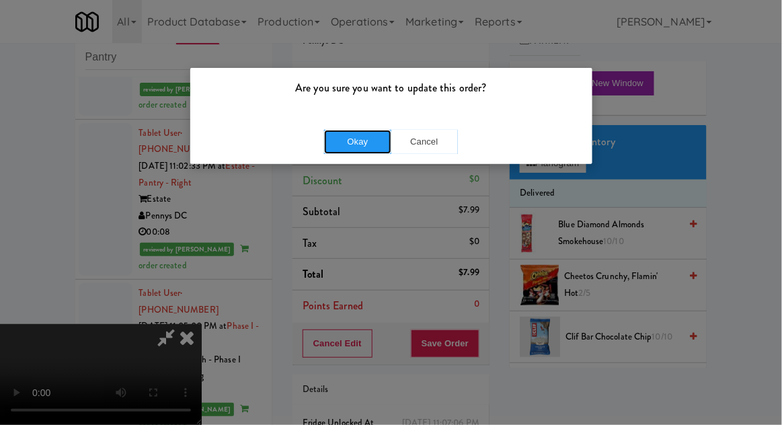
click at [341, 130] on button "Okay" at bounding box center [357, 142] width 67 height 24
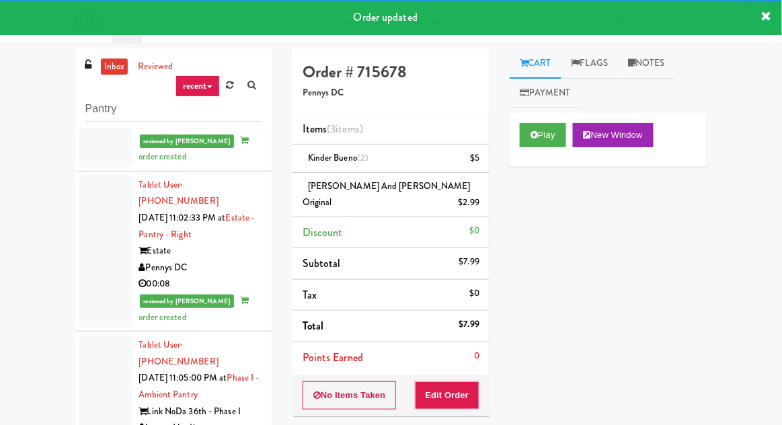
click at [118, 72] on link "inbox" at bounding box center [115, 66] width 28 height 17
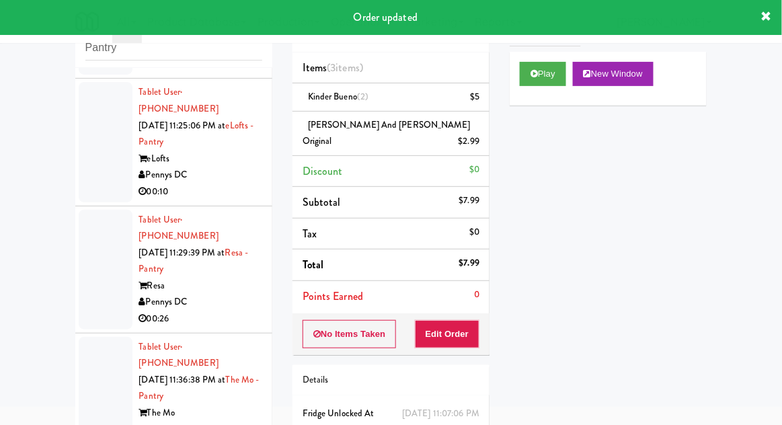
scroll to position [1364, 0]
